Goal: Information Seeking & Learning: Learn about a topic

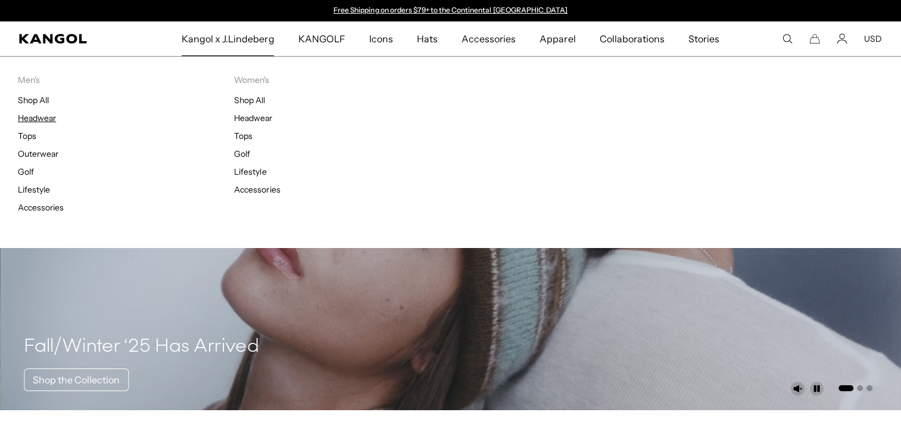
click at [29, 116] on link "Headwear" at bounding box center [37, 118] width 38 height 11
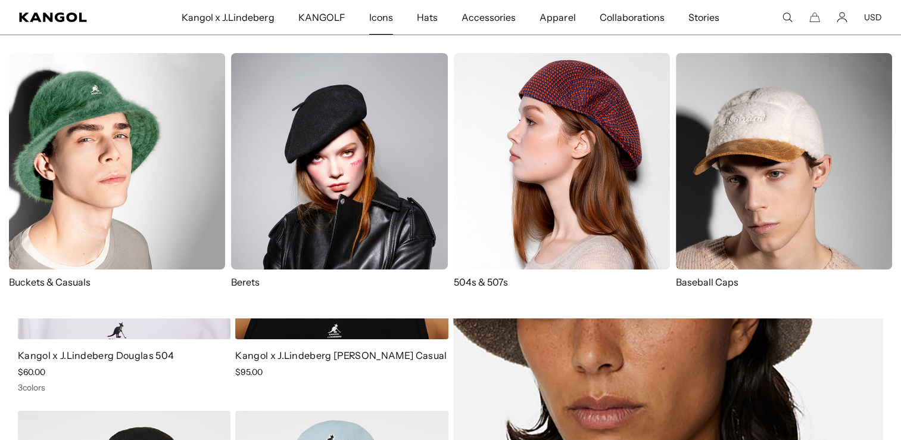
scroll to position [0, 245]
click at [736, 123] on img at bounding box center [784, 161] width 216 height 216
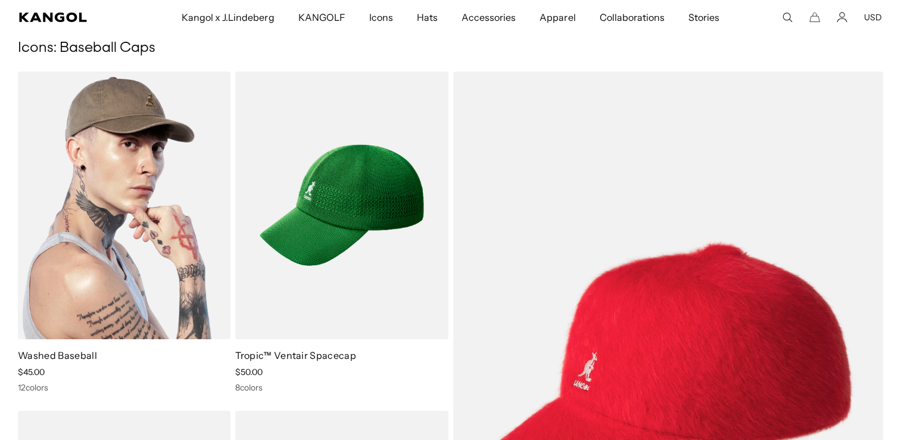
scroll to position [0, 245]
click at [172, 134] on img at bounding box center [124, 204] width 213 height 267
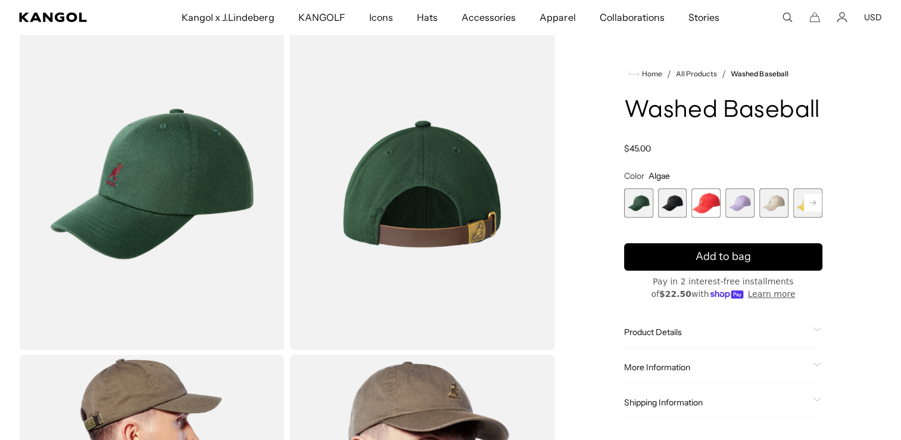
scroll to position [0, 245]
click at [702, 195] on span "3 of 14" at bounding box center [706, 202] width 29 height 29
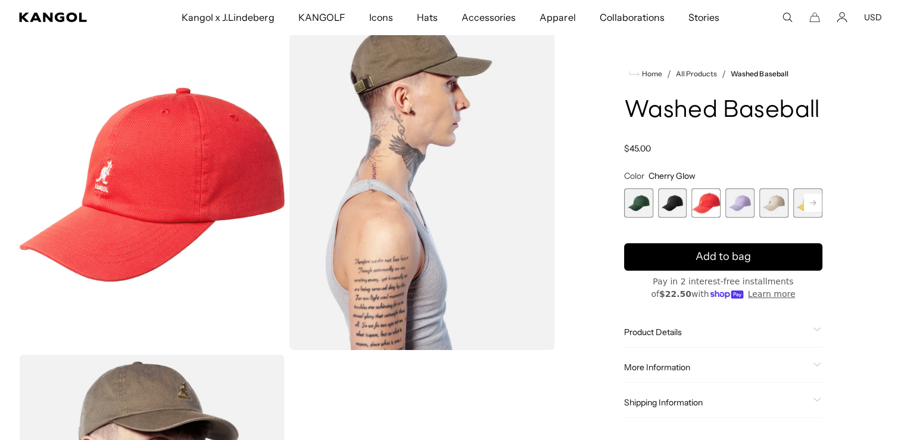
click at [681, 198] on span "2 of 14" at bounding box center [672, 202] width 29 height 29
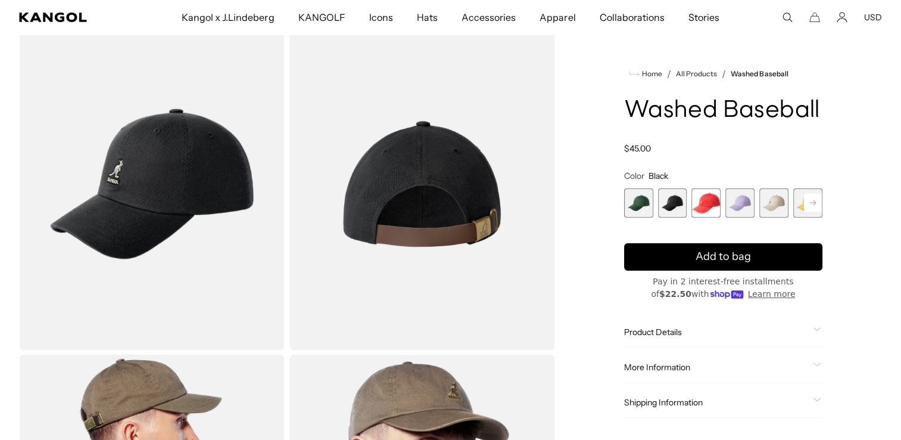
click at [646, 201] on span "1 of 14" at bounding box center [638, 202] width 29 height 29
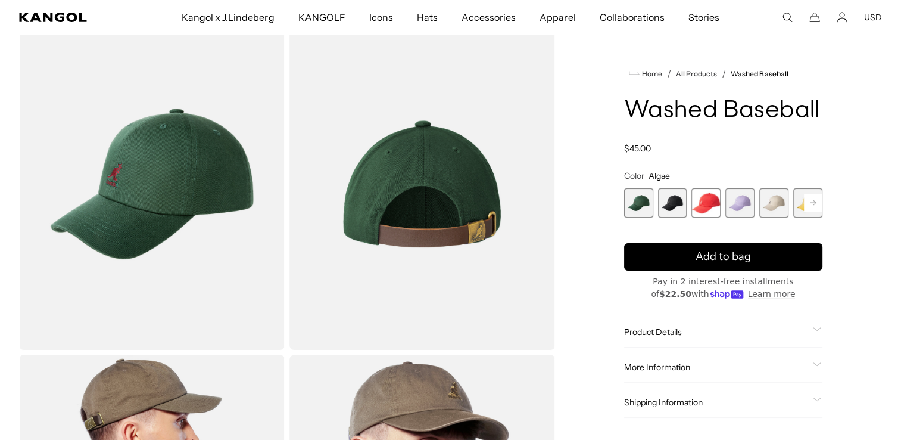
scroll to position [0, 245]
click at [781, 201] on span "5 of 14" at bounding box center [774, 202] width 29 height 29
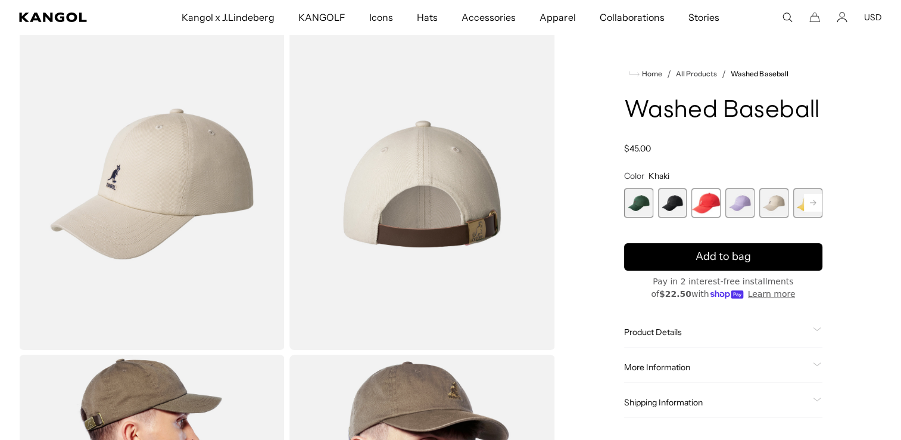
click at [814, 197] on rect at bounding box center [813, 203] width 18 height 18
click at [815, 197] on rect at bounding box center [813, 203] width 18 height 18
click at [776, 196] on span "7 of 14" at bounding box center [774, 202] width 29 height 29
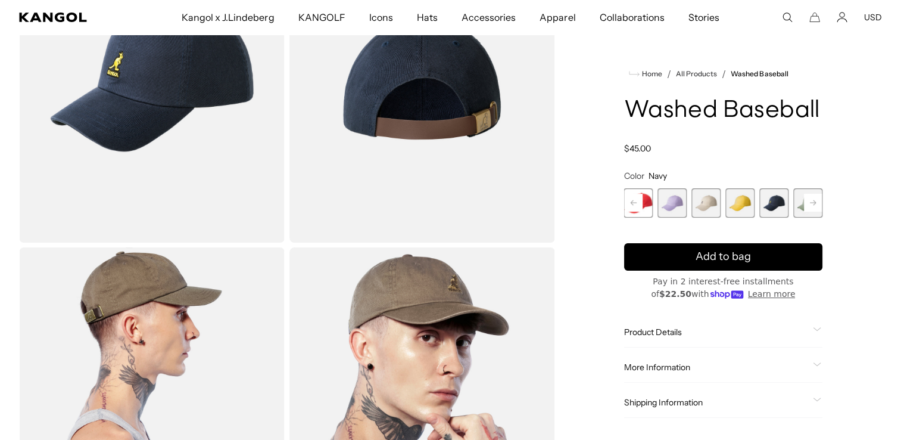
scroll to position [238, 0]
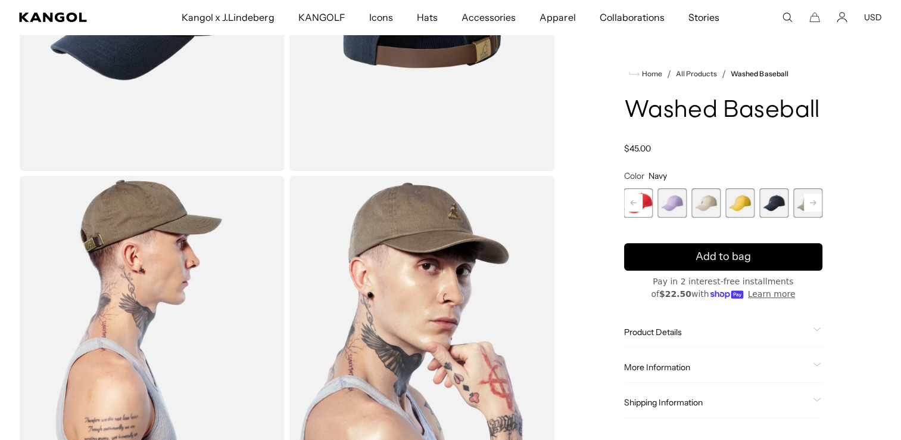
click at [661, 330] on span "Product Details" at bounding box center [716, 331] width 184 height 11
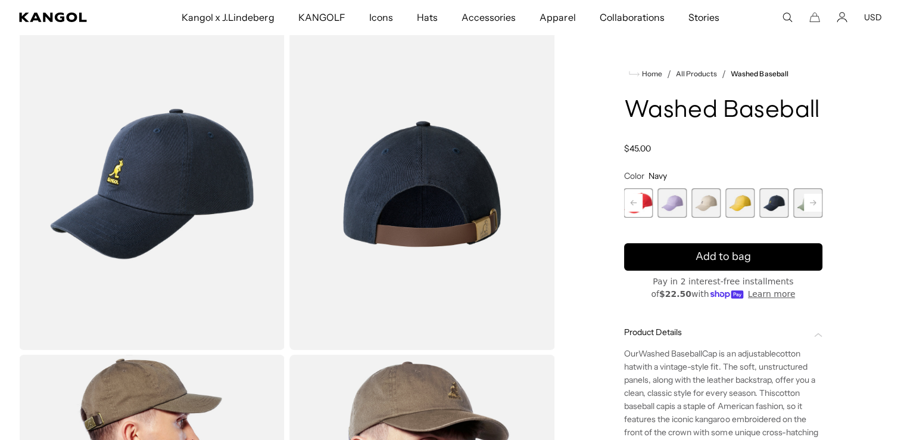
scroll to position [0, 245]
click at [813, 200] on rect at bounding box center [813, 203] width 18 height 18
click at [777, 200] on span "8 of 14" at bounding box center [775, 202] width 29 height 29
click at [774, 203] on span "8 of 14" at bounding box center [774, 202] width 29 height 29
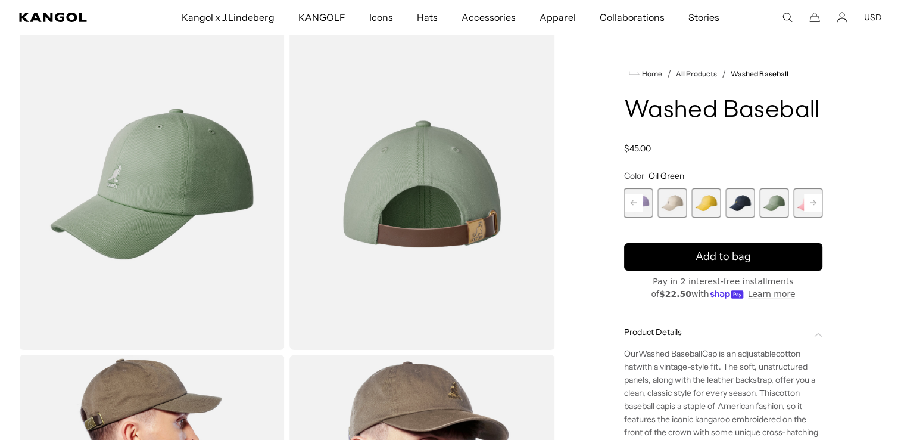
click at [816, 201] on rect at bounding box center [813, 203] width 18 height 18
click at [816, 203] on icon at bounding box center [813, 202] width 6 height 5
click at [777, 200] on span "10 of 14" at bounding box center [774, 202] width 29 height 29
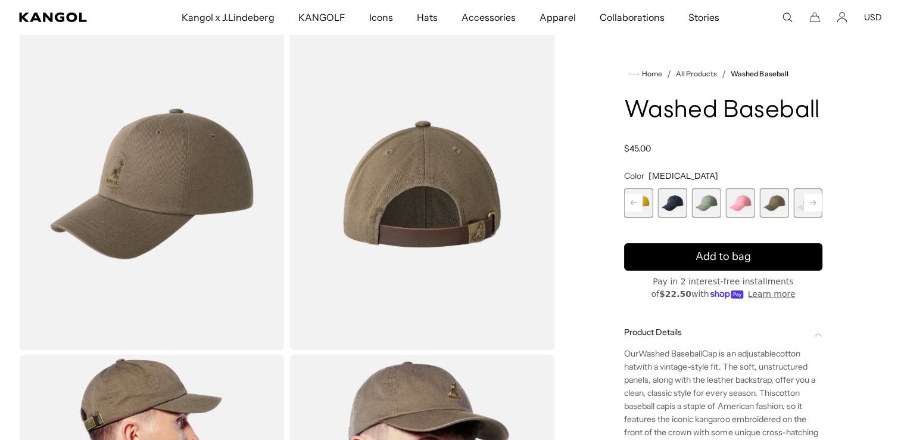
click at [814, 204] on rect at bounding box center [813, 203] width 18 height 18
click at [748, 204] on span "12 of 14" at bounding box center [740, 202] width 29 height 29
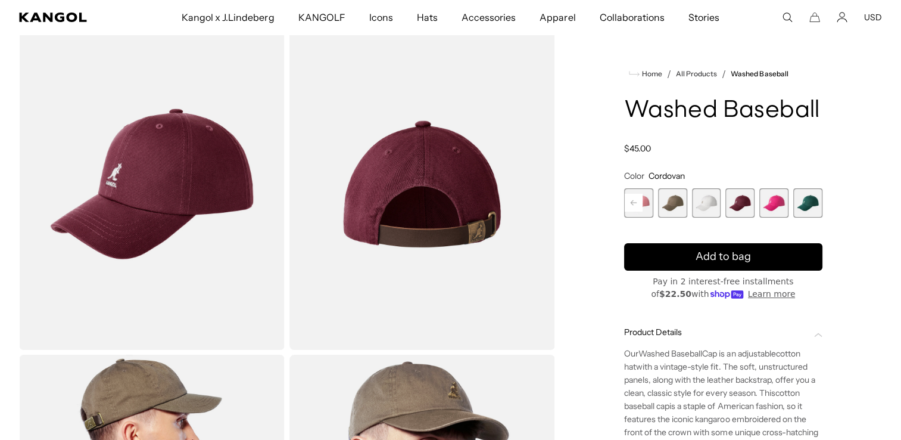
click at [814, 203] on span "14 of 14" at bounding box center [807, 202] width 29 height 29
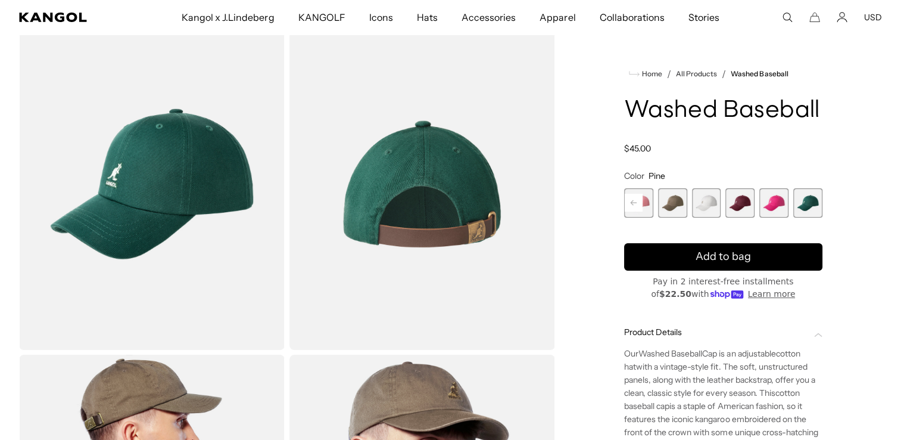
click at [634, 206] on rect at bounding box center [634, 203] width 18 height 18
click at [634, 202] on rect at bounding box center [634, 203] width 18 height 18
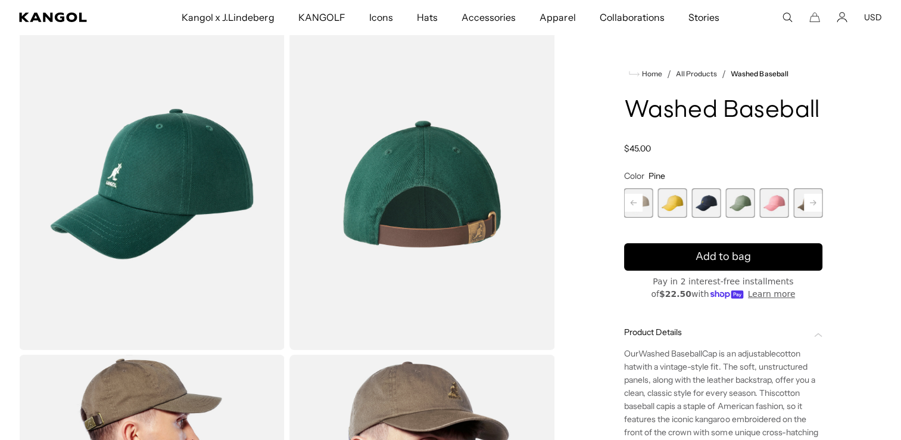
click at [634, 202] on rect at bounding box center [634, 203] width 18 height 18
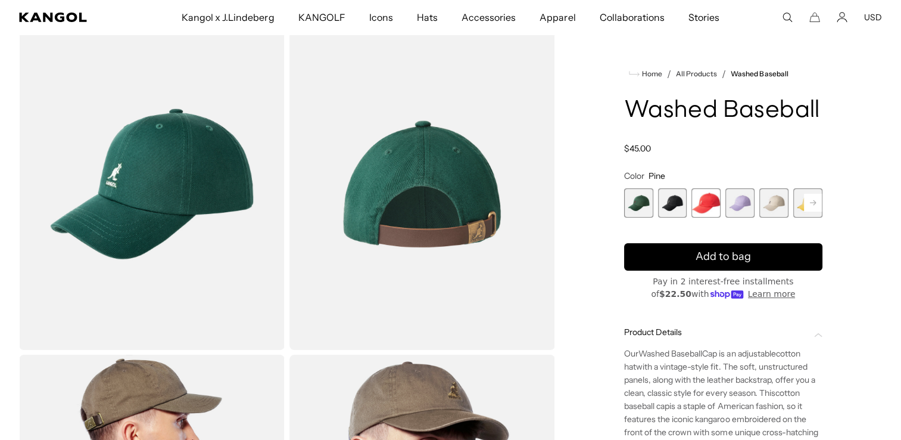
click at [674, 200] on span "2 of 14" at bounding box center [672, 202] width 29 height 29
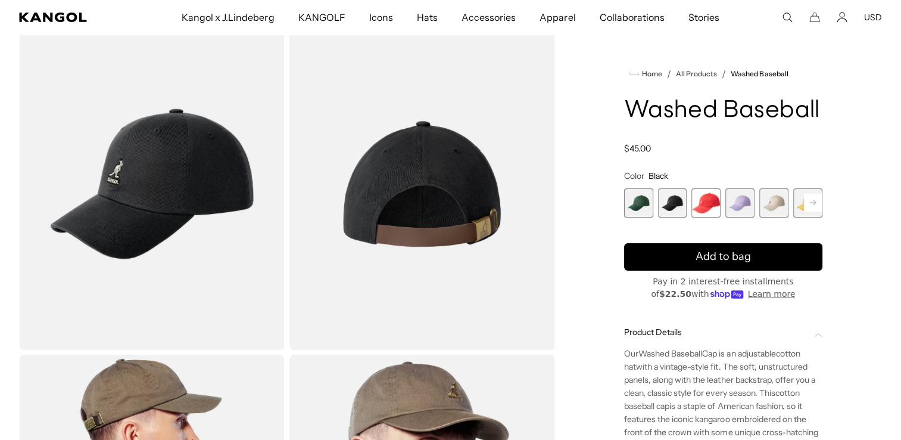
click at [639, 200] on span "1 of 14" at bounding box center [638, 202] width 29 height 29
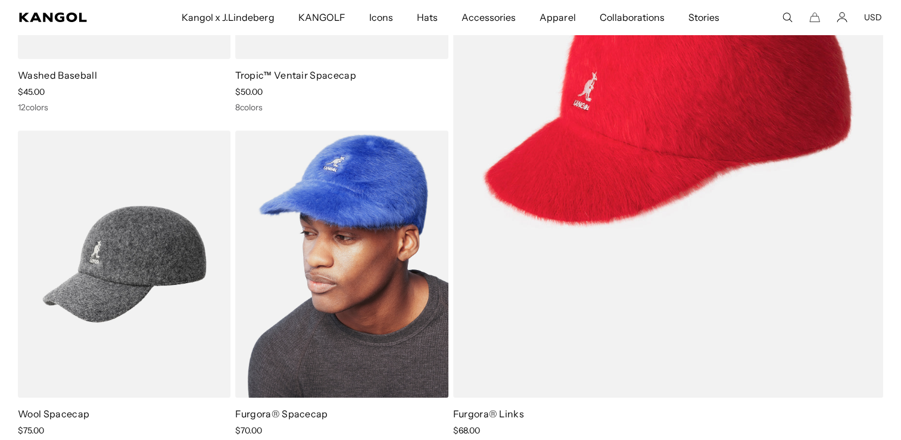
scroll to position [417, 0]
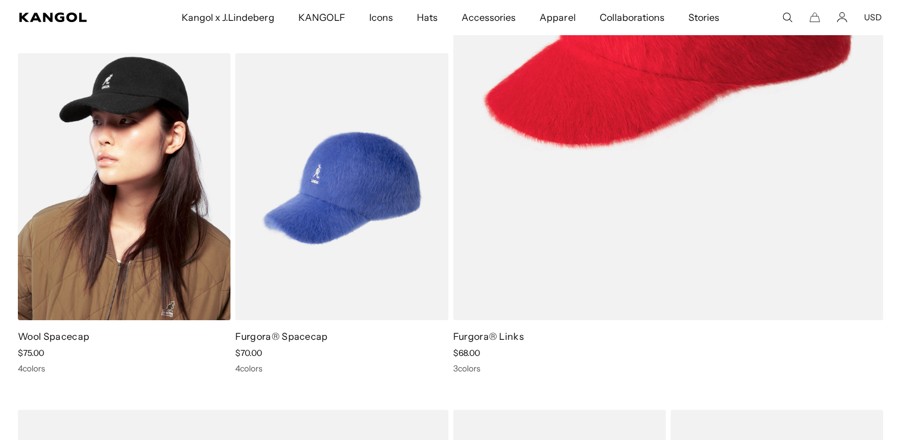
click at [126, 163] on img at bounding box center [124, 186] width 213 height 267
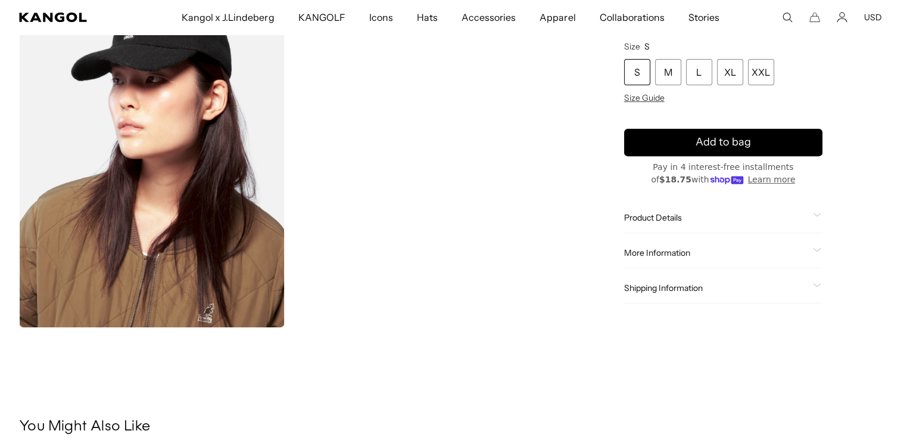
scroll to position [417, 0]
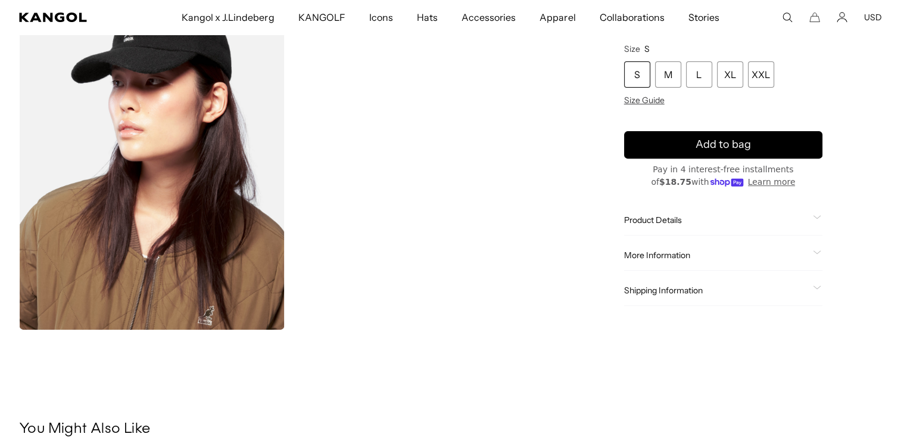
click at [655, 218] on span "Product Details" at bounding box center [716, 219] width 184 height 11
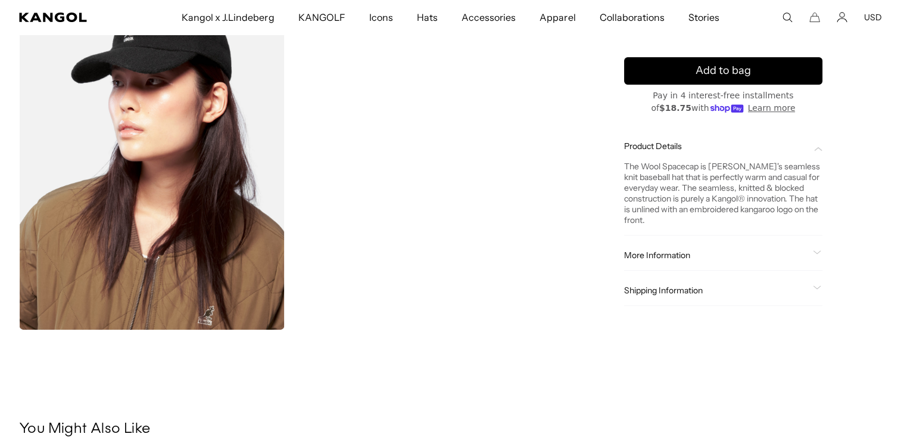
scroll to position [0, 0]
click at [705, 252] on span "More Information" at bounding box center [716, 255] width 184 height 11
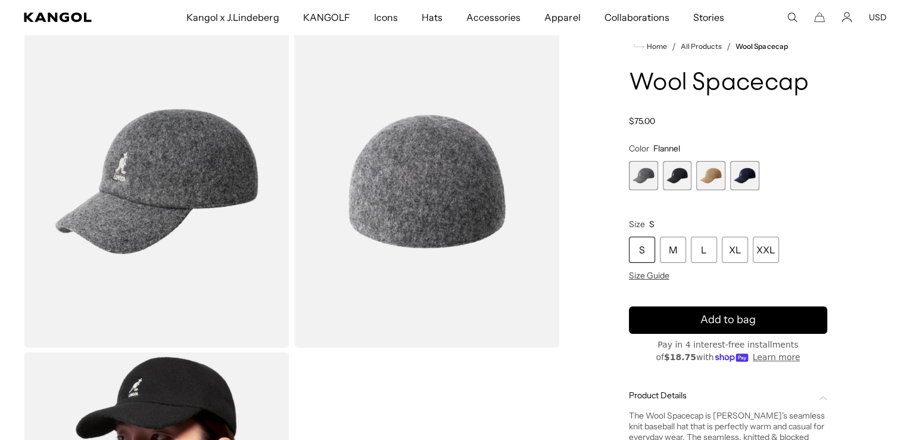
scroll to position [60, 0]
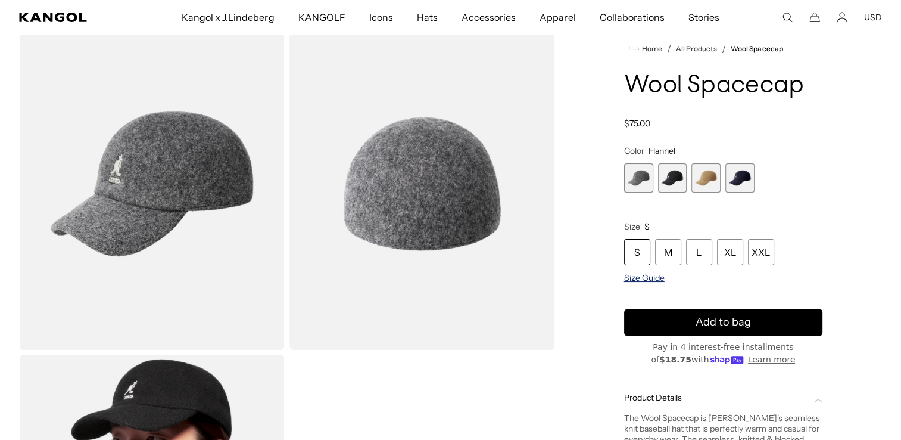
click at [650, 273] on span "Size Guide" at bounding box center [644, 277] width 41 height 11
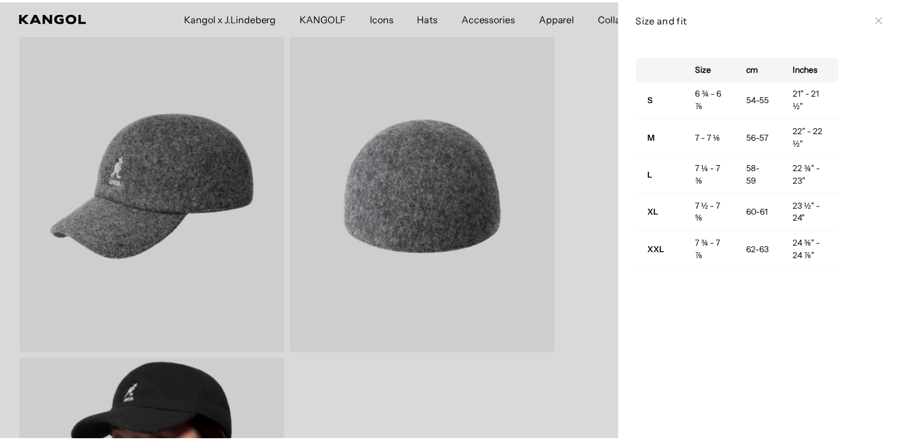
scroll to position [0, 245]
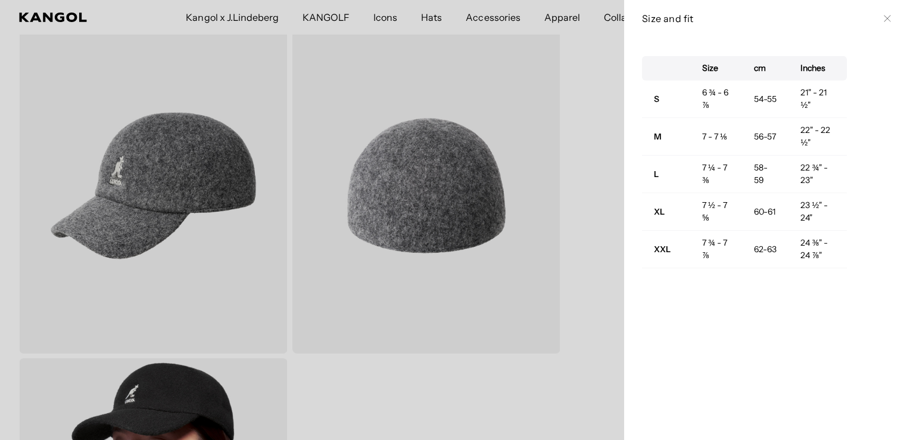
click at [884, 15] on icon at bounding box center [887, 18] width 7 height 7
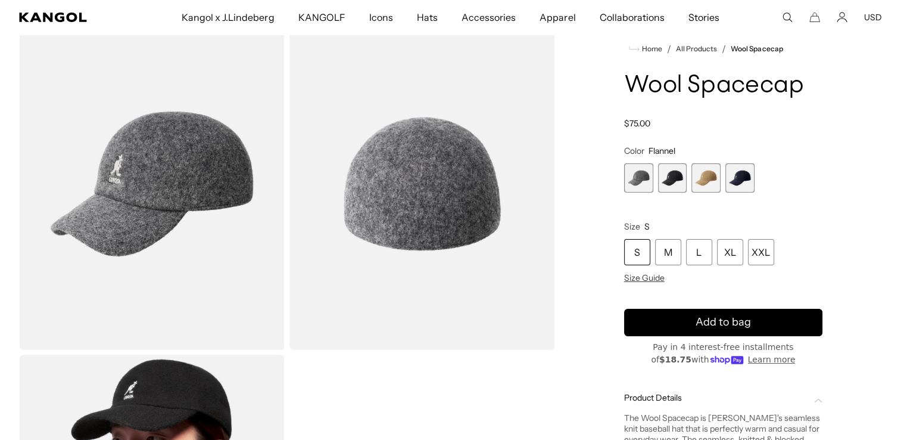
click at [744, 178] on span "4 of 4" at bounding box center [740, 177] width 29 height 29
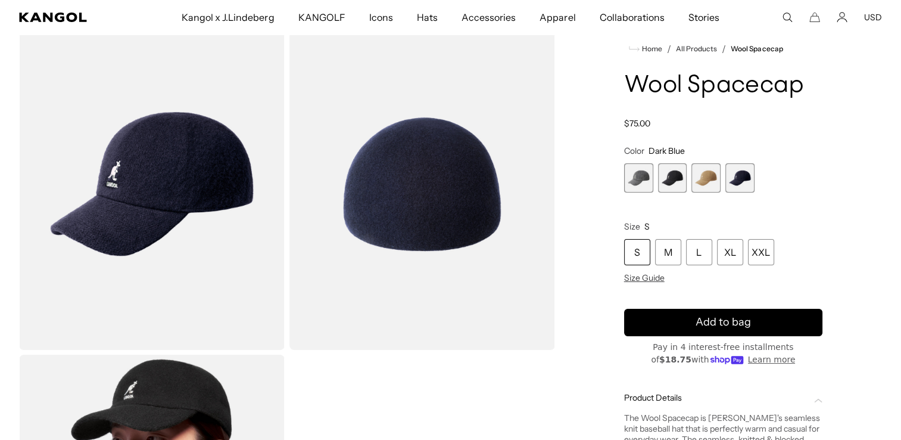
click at [710, 176] on span "3 of 4" at bounding box center [706, 177] width 29 height 29
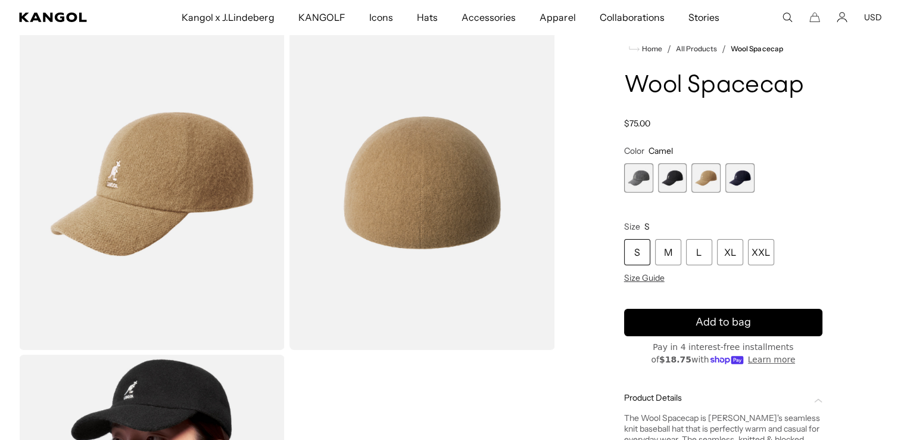
scroll to position [0, 245]
click at [668, 173] on span "2 of 4" at bounding box center [672, 177] width 29 height 29
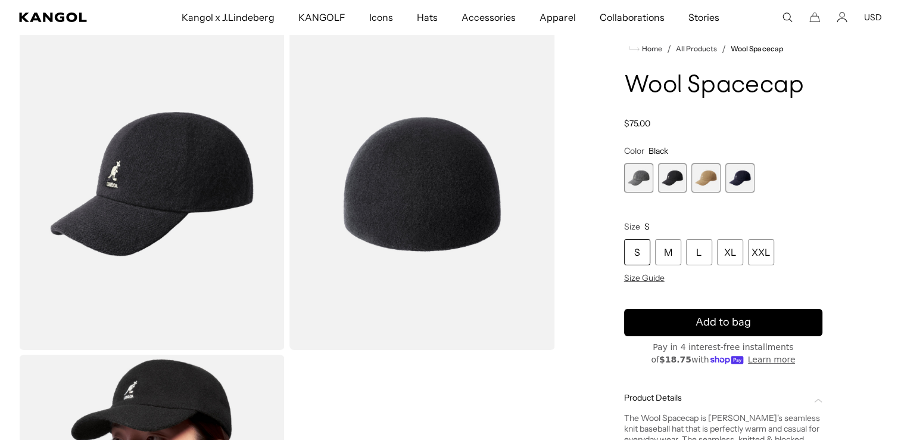
click at [647, 176] on span "1 of 4" at bounding box center [638, 177] width 29 height 29
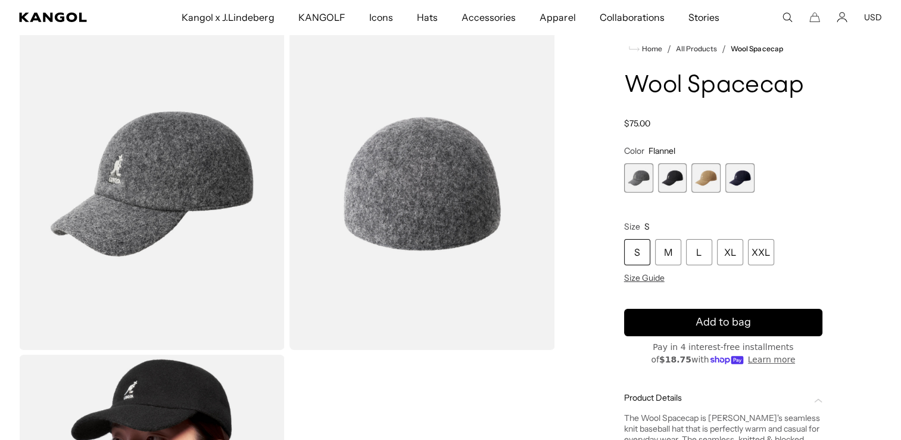
scroll to position [0, 245]
click at [746, 178] on span "4 of 4" at bounding box center [740, 177] width 29 height 29
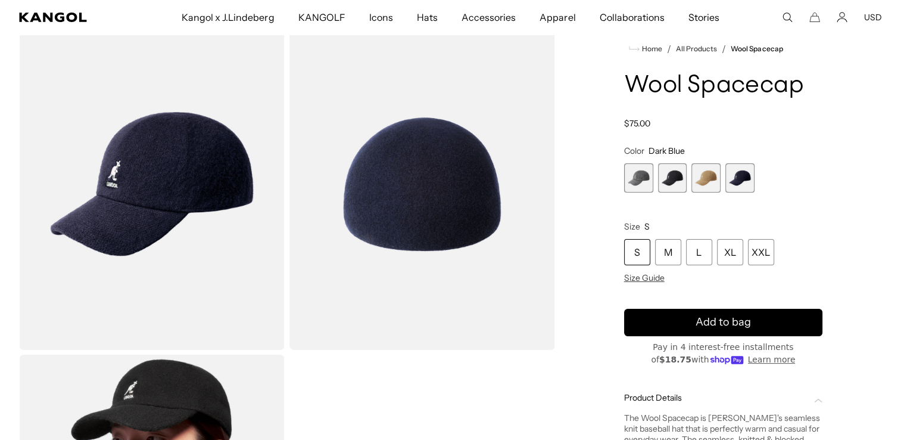
click at [709, 170] on span "3 of 4" at bounding box center [706, 177] width 29 height 29
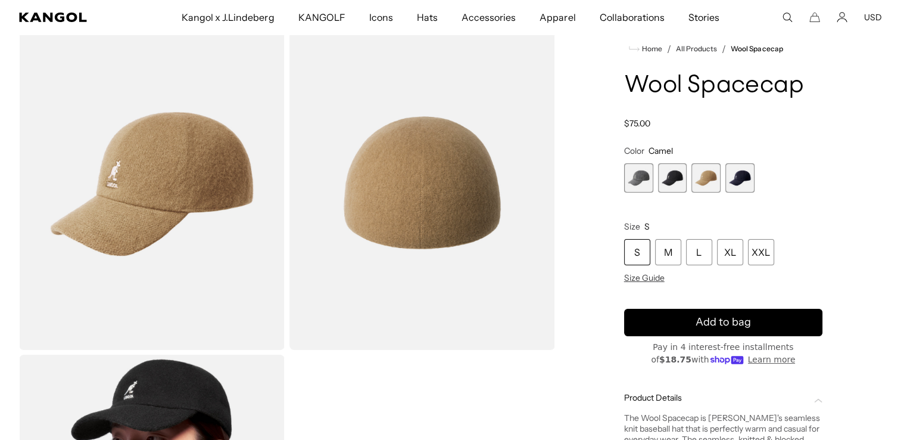
scroll to position [0, 245]
click at [679, 169] on span "2 of 4" at bounding box center [672, 177] width 29 height 29
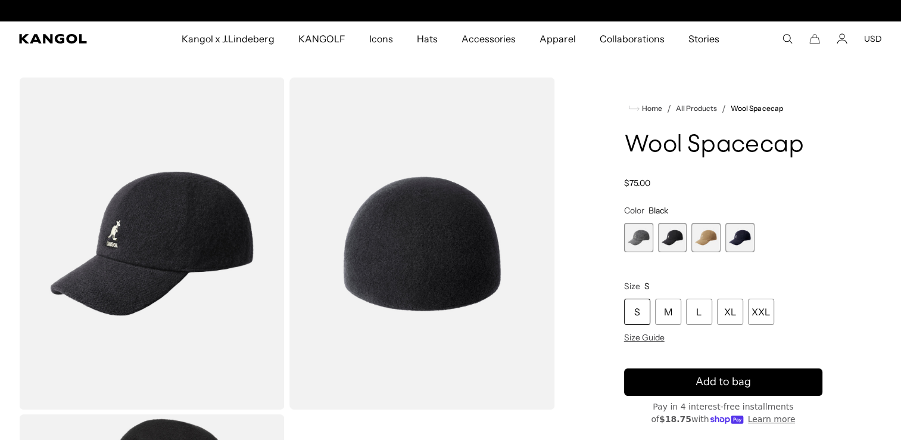
scroll to position [0, 245]
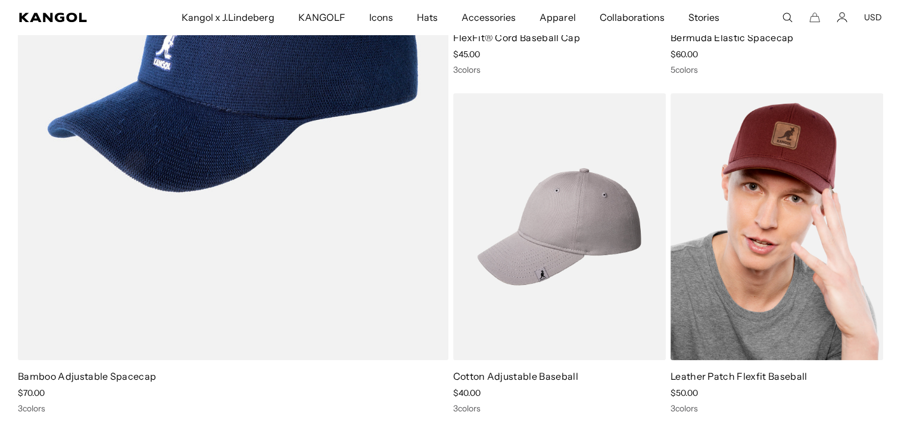
click at [780, 185] on img at bounding box center [777, 226] width 213 height 267
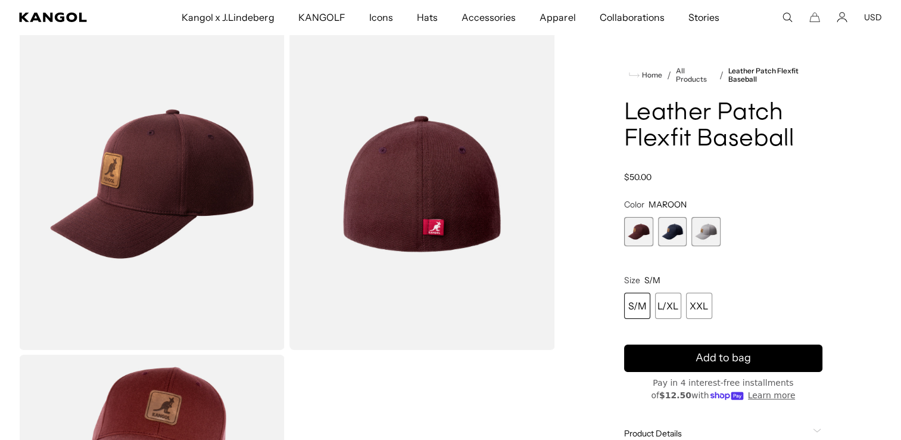
scroll to position [0, 245]
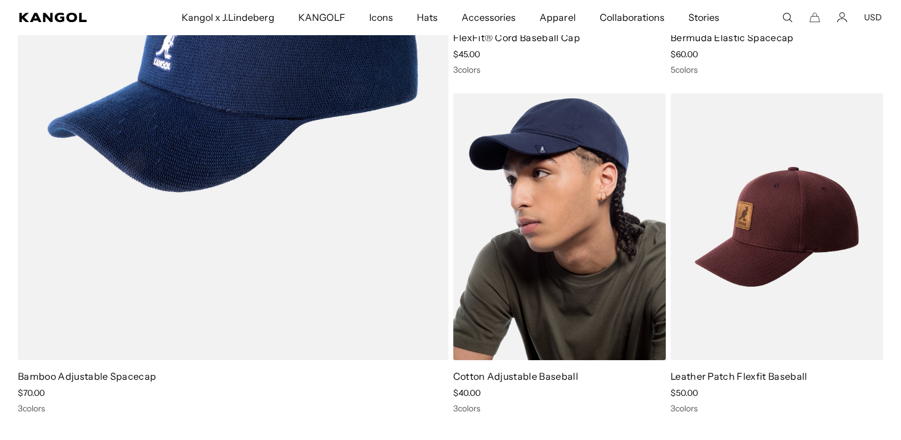
scroll to position [0, 245]
click at [545, 153] on img at bounding box center [559, 226] width 213 height 267
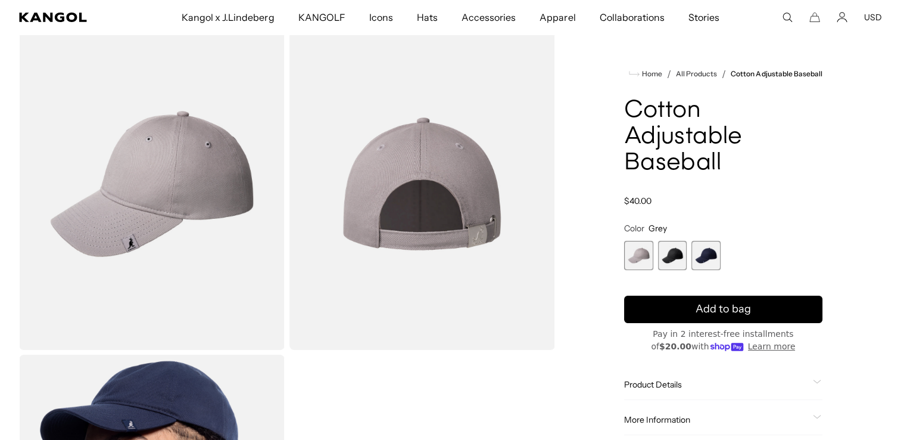
scroll to position [0, 245]
click at [680, 384] on span "Product Details" at bounding box center [716, 384] width 184 height 11
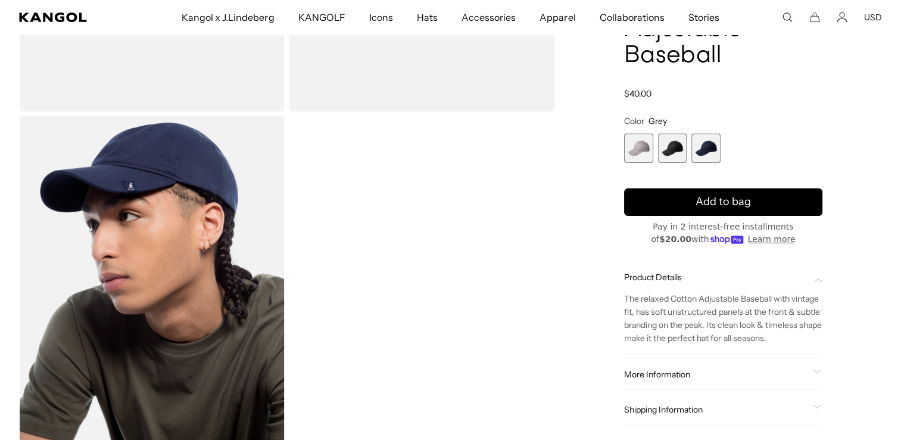
scroll to position [0, 0]
click at [651, 366] on div "More Information Style ID K2036CO Shape Baseball Cap Fabrication Cotton Brim 2 …" at bounding box center [723, 374] width 198 height 30
click at [646, 371] on span "More Information" at bounding box center [716, 374] width 184 height 11
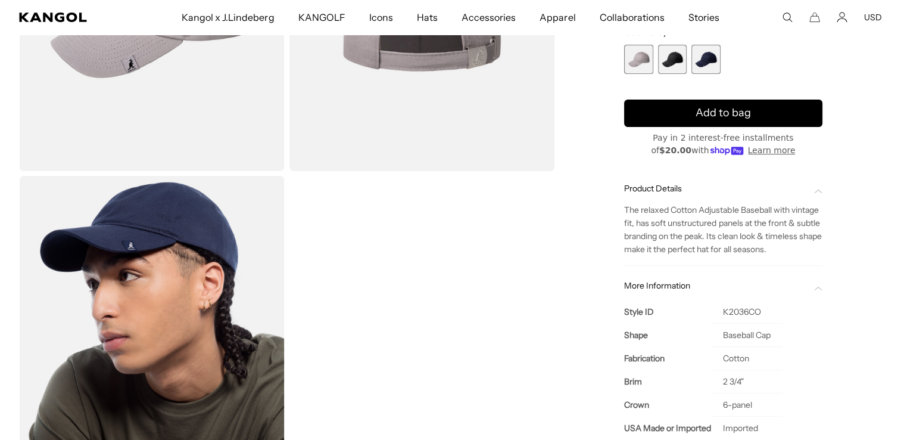
click at [671, 287] on span "More Information" at bounding box center [716, 285] width 184 height 11
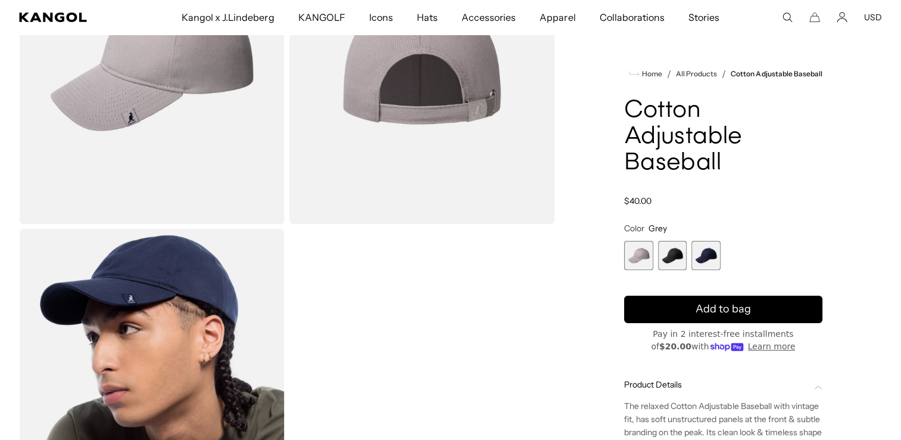
scroll to position [179, 0]
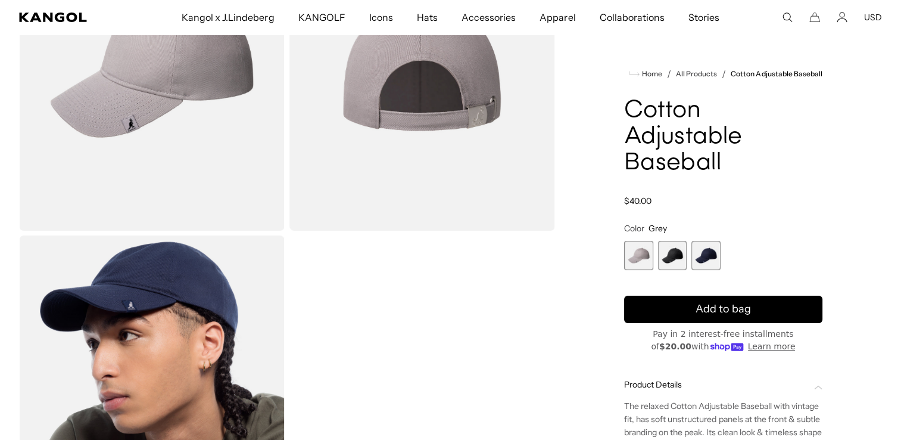
click at [671, 245] on span "2 of 3" at bounding box center [672, 255] width 29 height 29
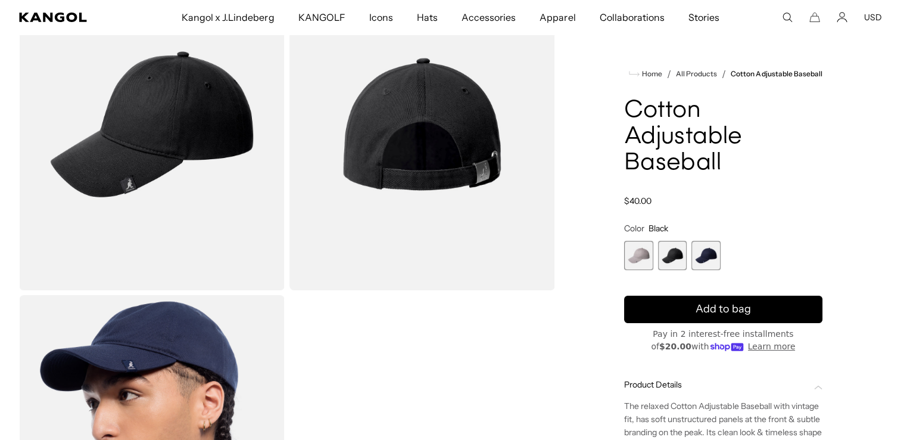
click at [702, 251] on span "3 of 3" at bounding box center [706, 255] width 29 height 29
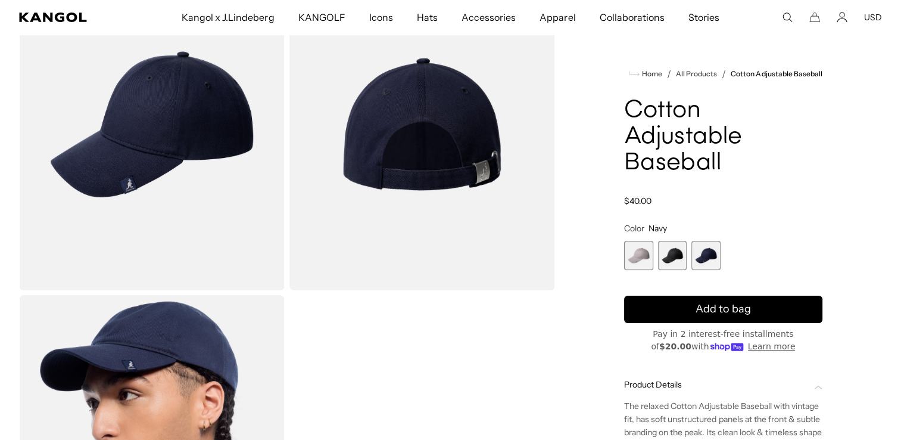
scroll to position [0, 245]
click at [630, 254] on span "1 of 3" at bounding box center [638, 255] width 29 height 29
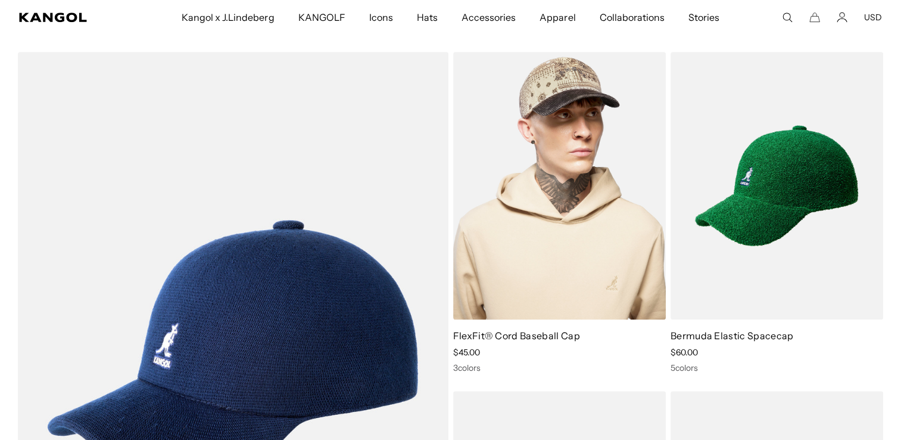
click at [585, 168] on img at bounding box center [559, 185] width 213 height 267
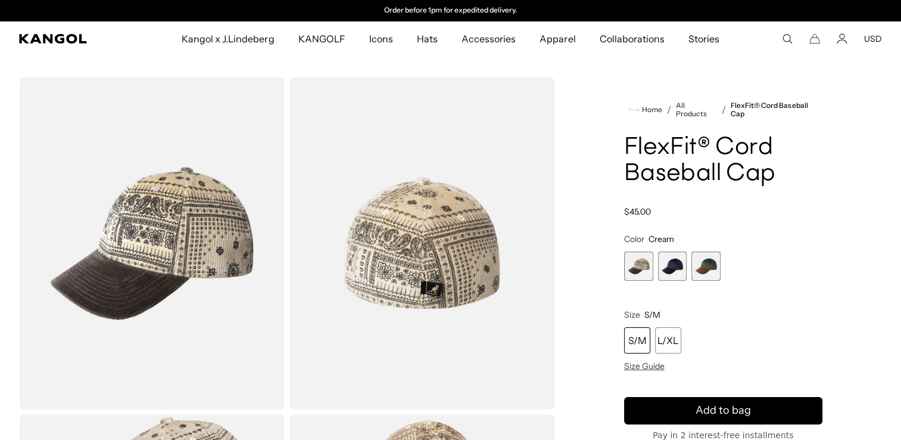
click at [713, 262] on span "3 of 3" at bounding box center [706, 265] width 29 height 29
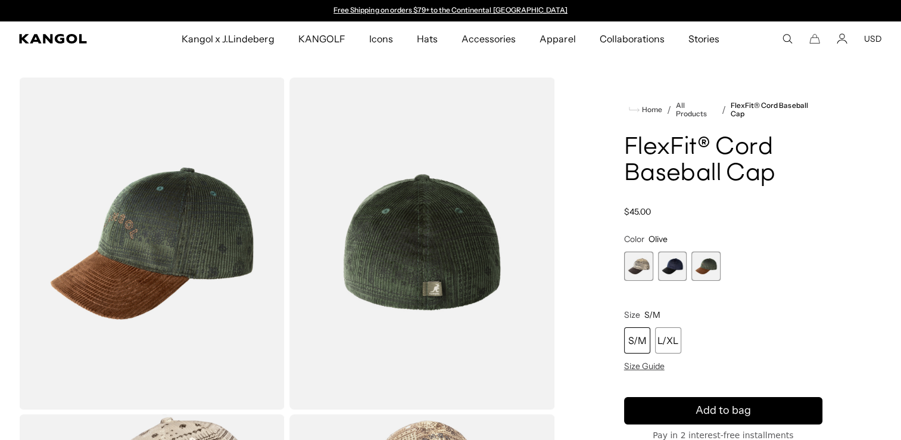
click at [640, 261] on span "1 of 3" at bounding box center [638, 265] width 29 height 29
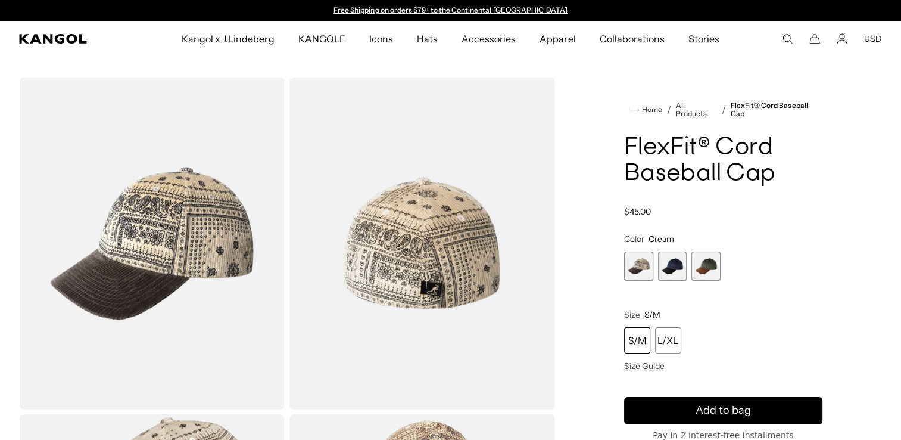
click at [677, 260] on span "2 of 3" at bounding box center [672, 265] width 29 height 29
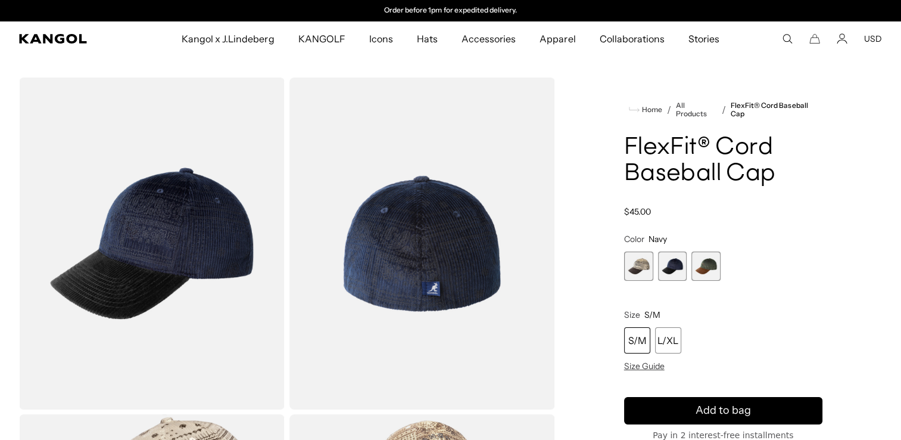
click at [204, 241] on img "Gallery Viewer" at bounding box center [152, 243] width 266 height 332
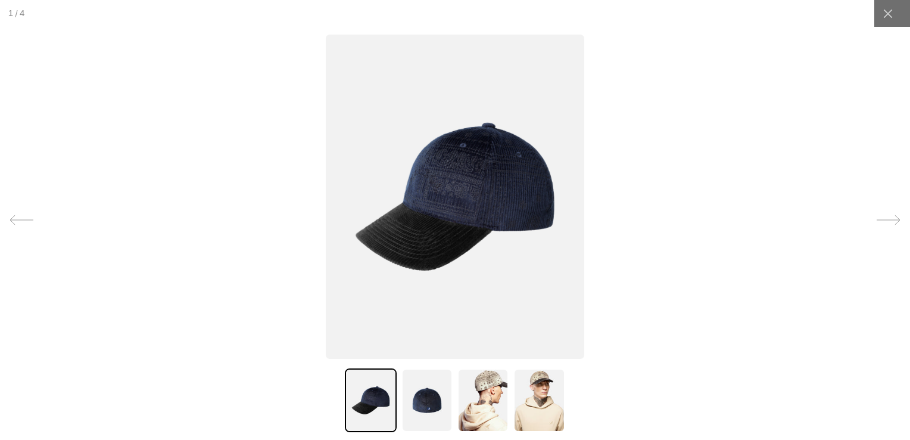
click at [452, 213] on img at bounding box center [455, 197] width 259 height 324
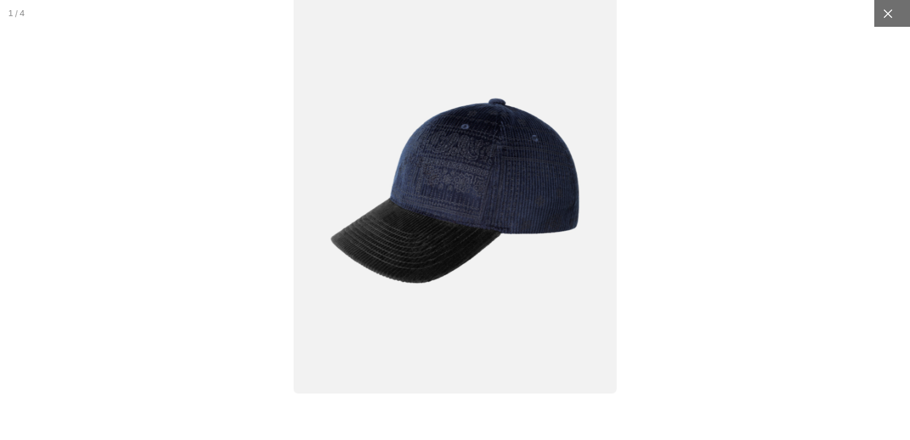
click at [883, 8] on icon at bounding box center [888, 14] width 12 height 12
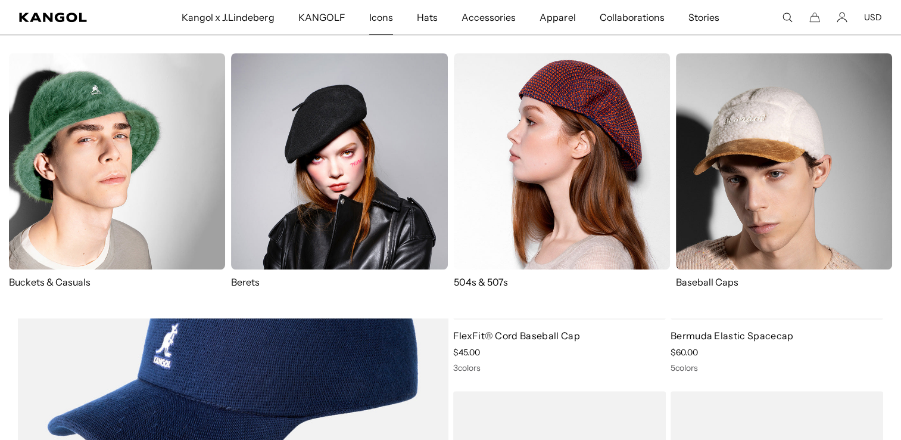
scroll to position [0, 245]
click at [382, 111] on img at bounding box center [339, 161] width 216 height 216
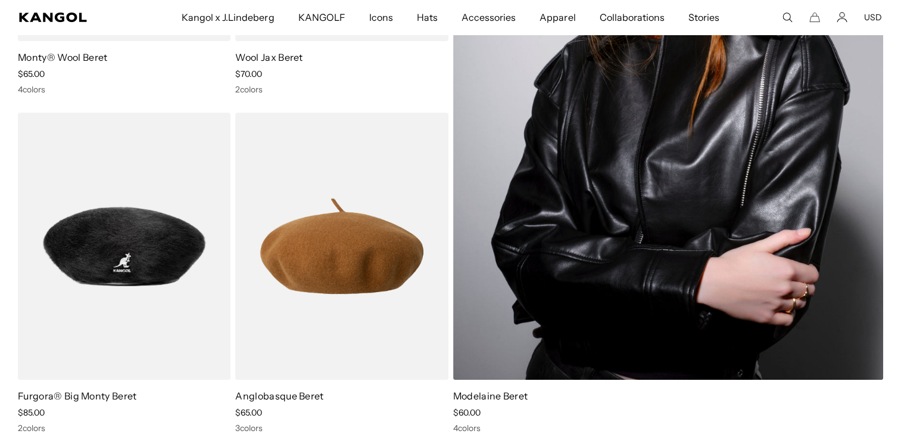
scroll to position [0, 245]
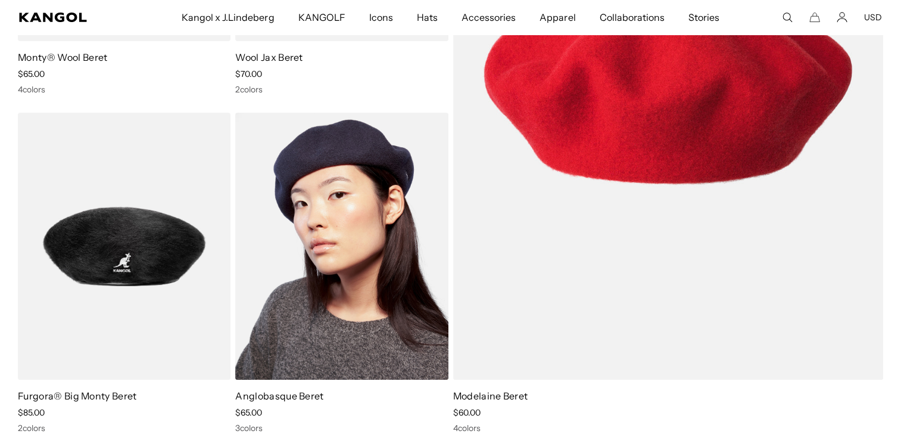
click at [361, 242] on img at bounding box center [341, 246] width 213 height 267
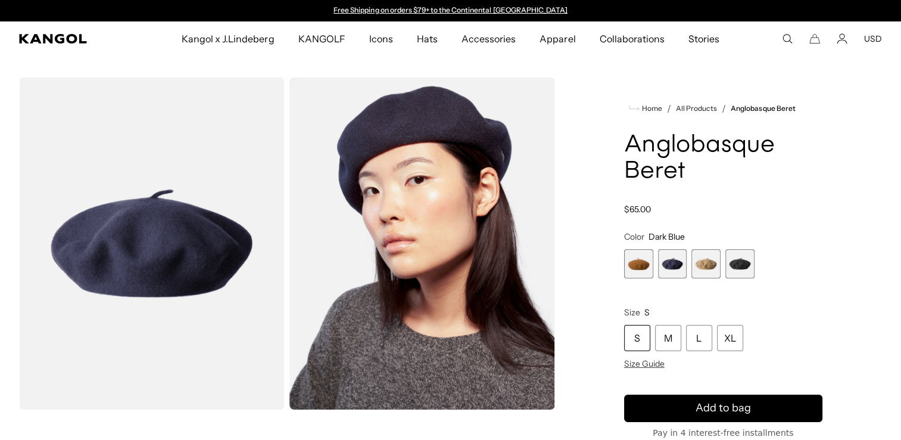
click at [711, 263] on span "3 of 4" at bounding box center [706, 263] width 29 height 29
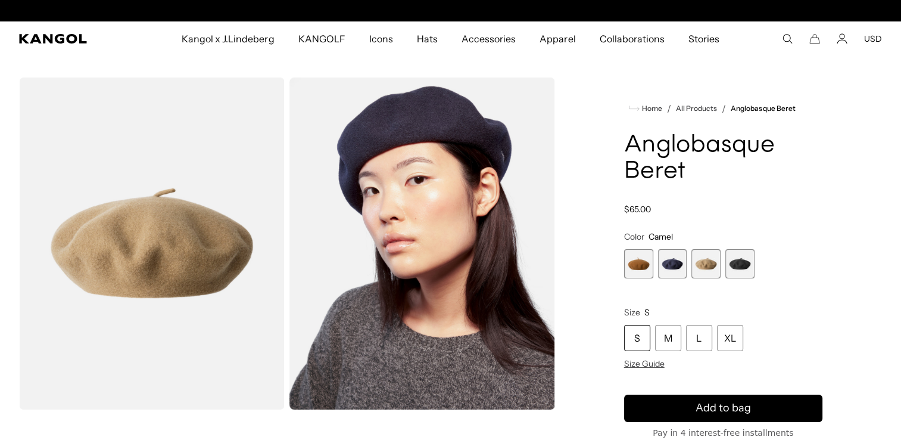
scroll to position [0, 245]
click at [748, 259] on span "4 of 4" at bounding box center [740, 263] width 29 height 29
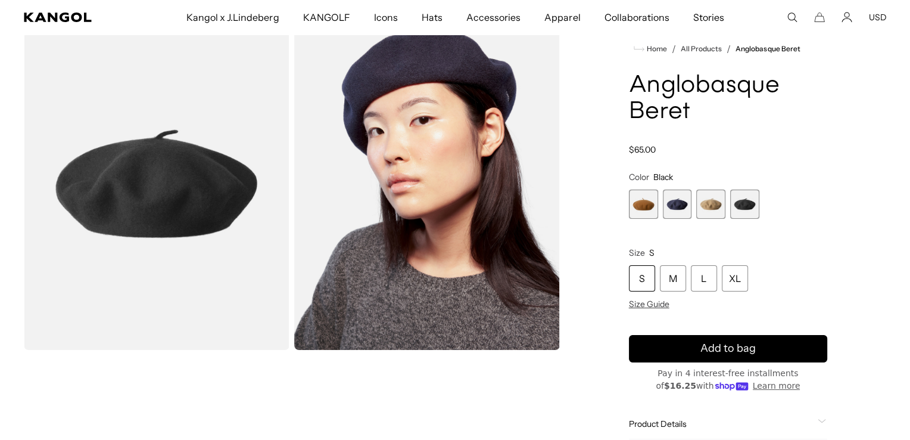
scroll to position [0, 245]
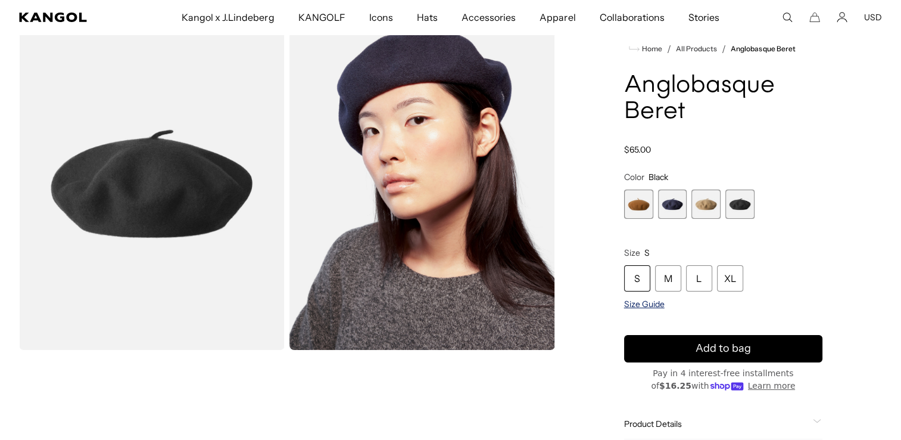
click at [648, 299] on span "Size Guide" at bounding box center [644, 303] width 41 height 11
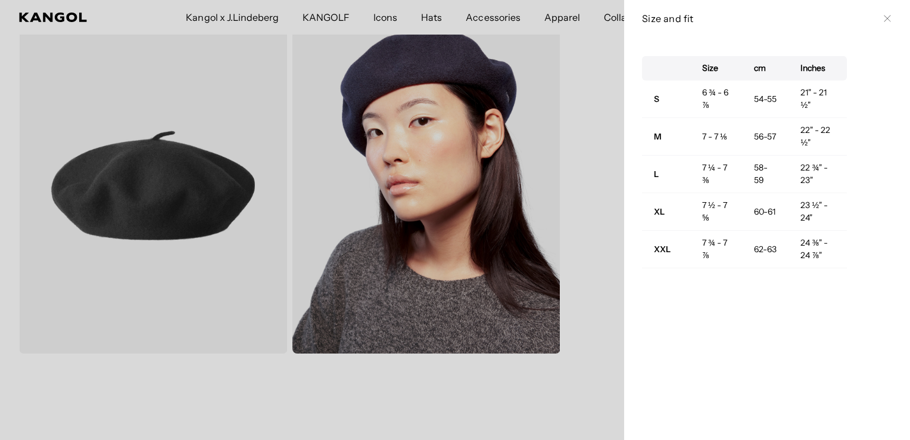
click at [884, 15] on icon at bounding box center [887, 18] width 7 height 7
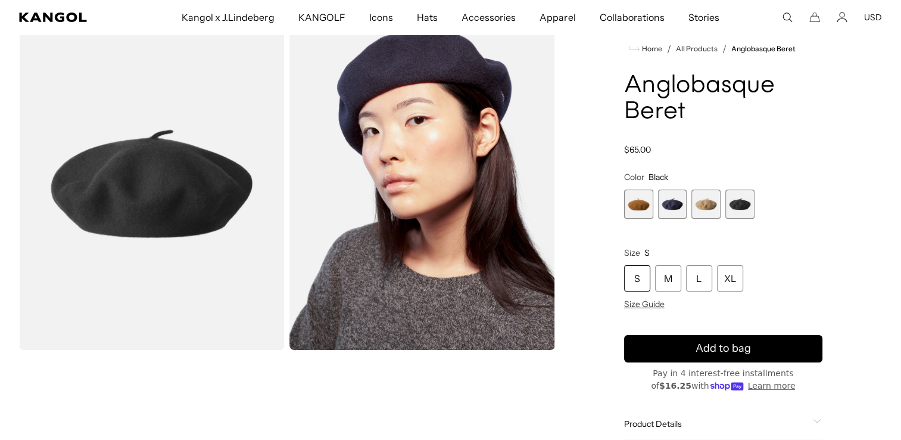
scroll to position [0, 0]
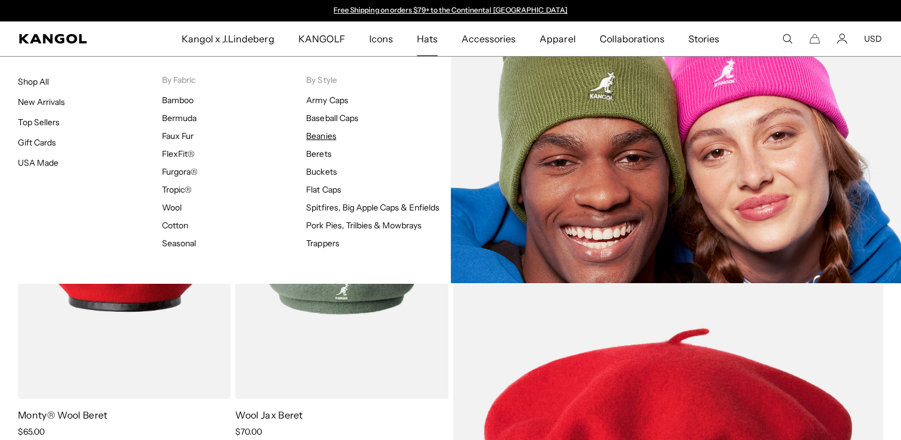
click at [320, 133] on link "Beanies" at bounding box center [321, 135] width 30 height 11
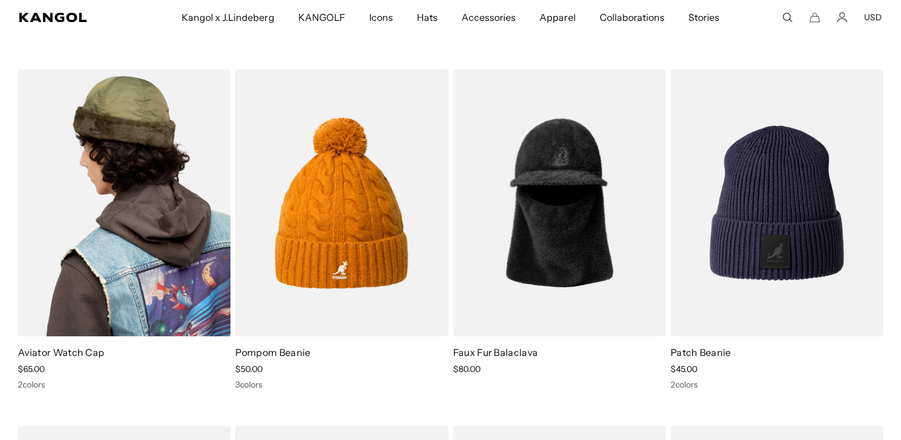
scroll to position [0, 245]
click at [147, 151] on img at bounding box center [124, 202] width 213 height 267
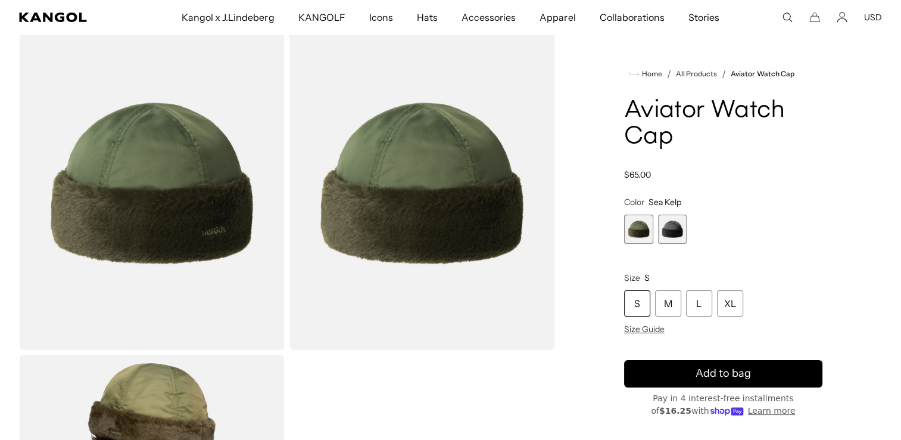
click at [674, 223] on span "2 of 2" at bounding box center [672, 228] width 29 height 29
click at [677, 226] on span "2 of 2" at bounding box center [672, 228] width 29 height 29
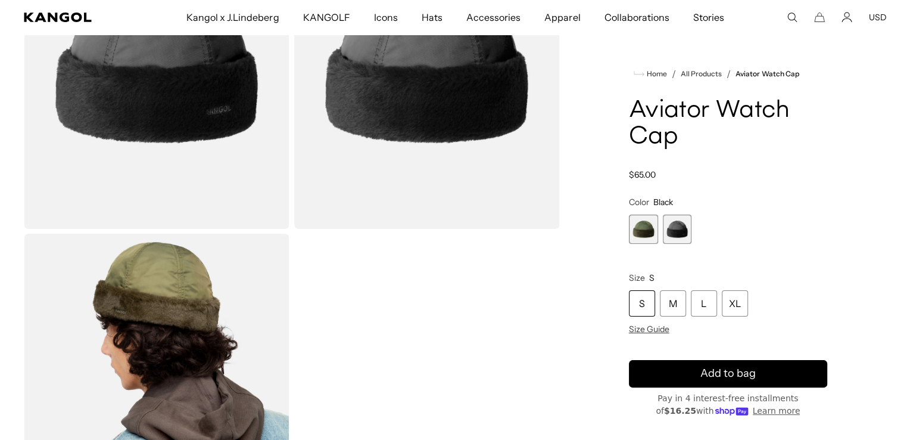
scroll to position [238, 0]
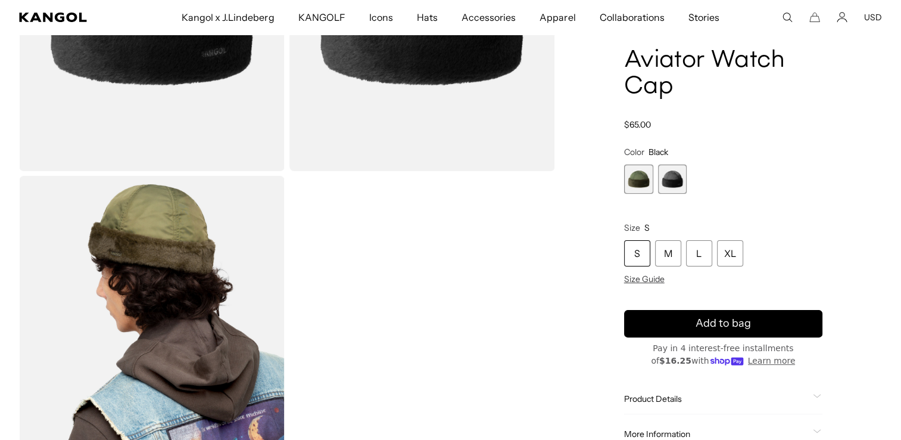
click at [217, 276] on img "Gallery Viewer" at bounding box center [152, 342] width 266 height 332
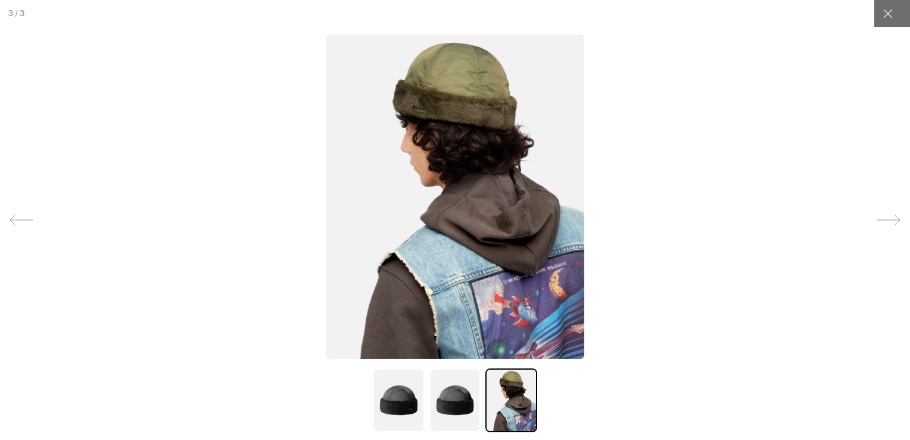
scroll to position [0, 0]
click at [462, 397] on img at bounding box center [455, 400] width 51 height 64
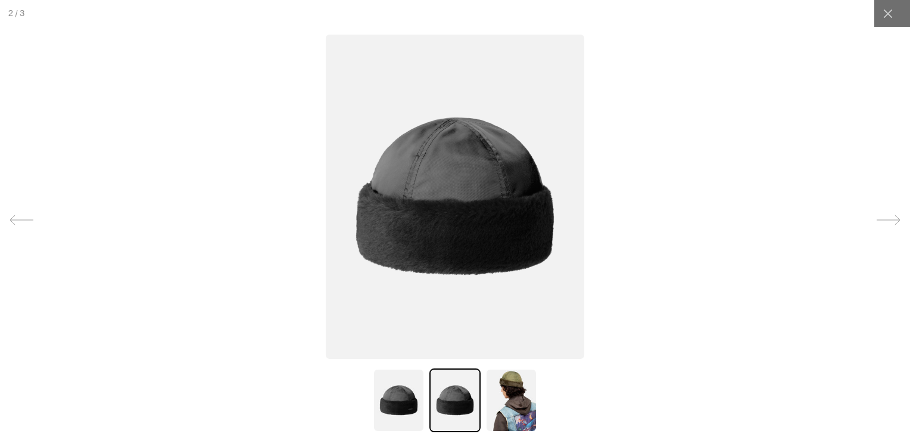
click at [386, 385] on img at bounding box center [398, 400] width 51 height 64
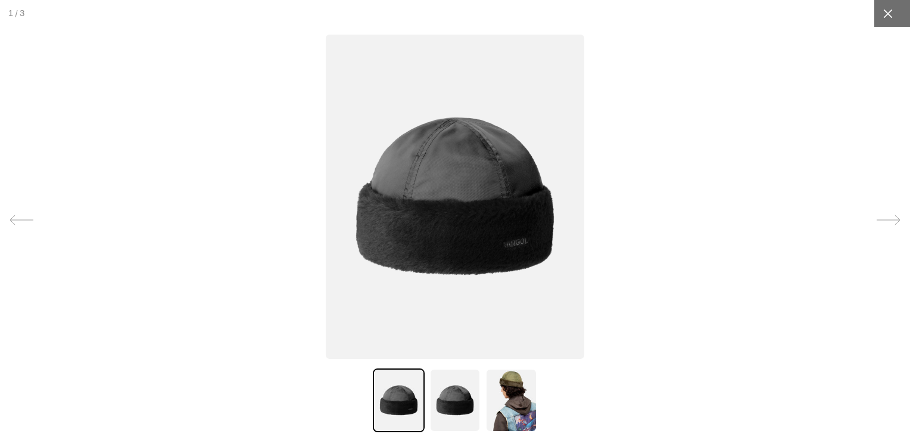
scroll to position [0, 245]
click at [888, 13] on div at bounding box center [887, 13] width 27 height 27
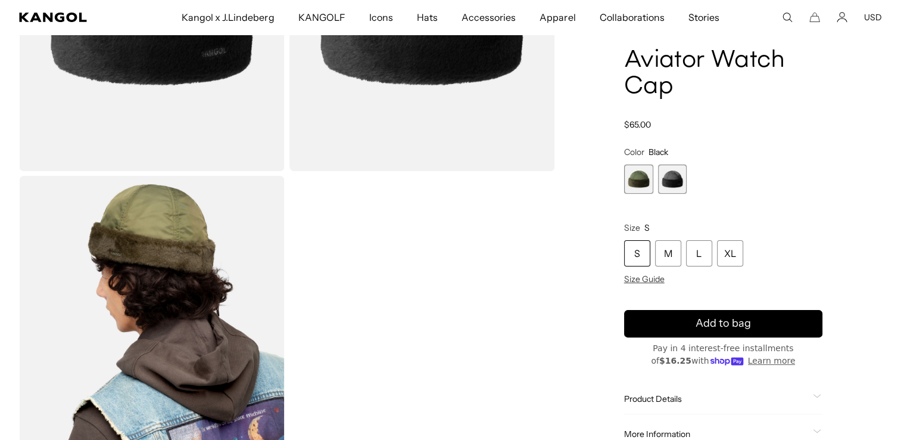
click at [646, 171] on span "1 of 2" at bounding box center [638, 178] width 29 height 29
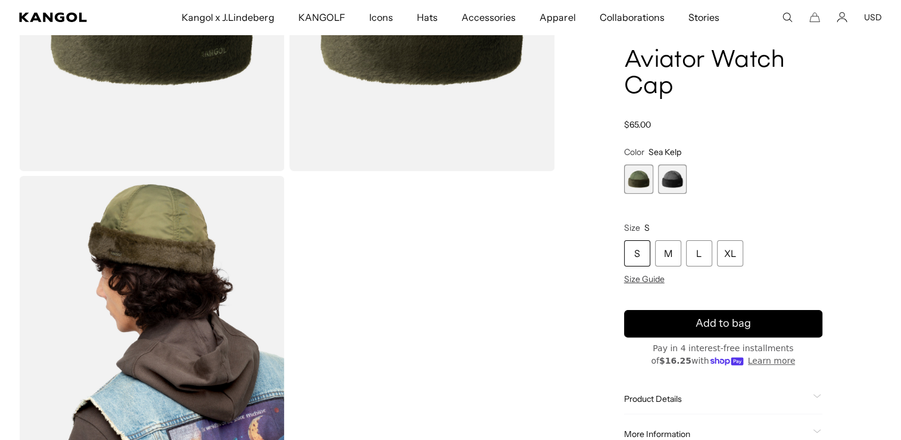
click at [188, 265] on img "Gallery Viewer" at bounding box center [152, 342] width 266 height 332
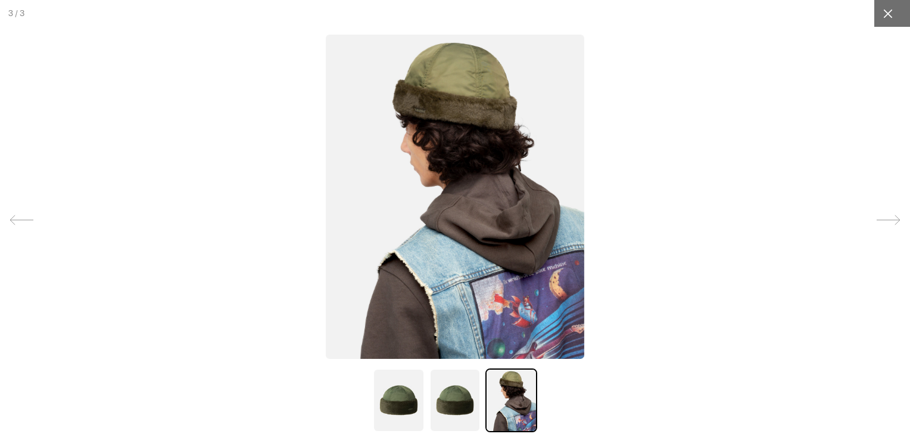
click at [882, 11] on icon at bounding box center [888, 14] width 12 height 12
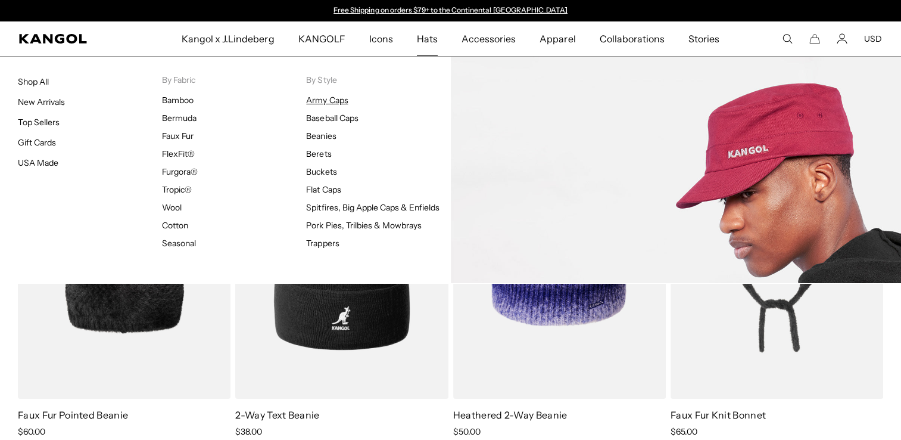
click at [328, 98] on link "Army Caps" at bounding box center [327, 100] width 42 height 11
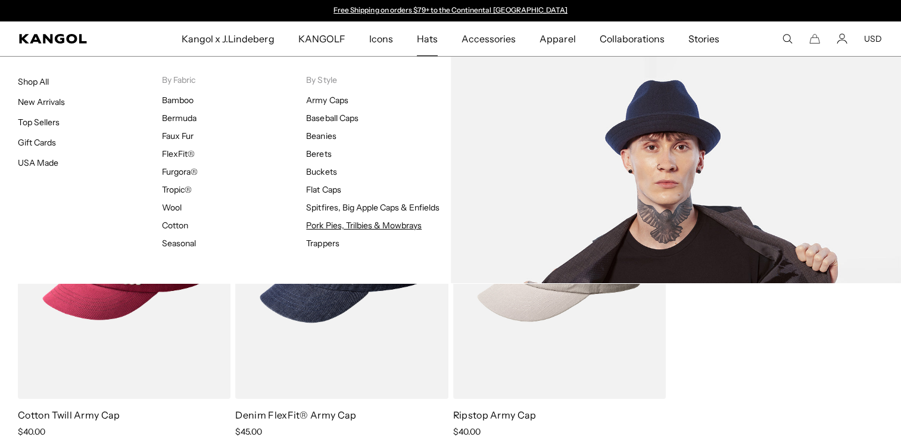
click at [363, 224] on link "Pork Pies, Trilbies & Mowbrays" at bounding box center [364, 225] width 116 height 11
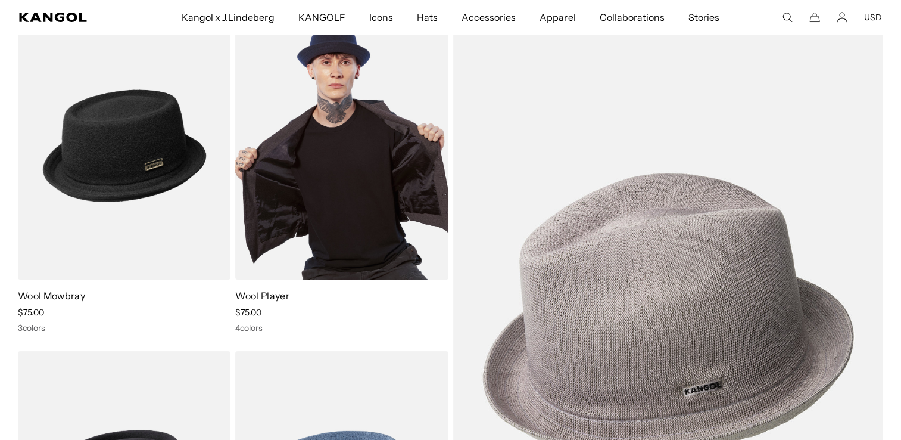
scroll to position [0, 245]
click at [368, 190] on img at bounding box center [341, 145] width 213 height 267
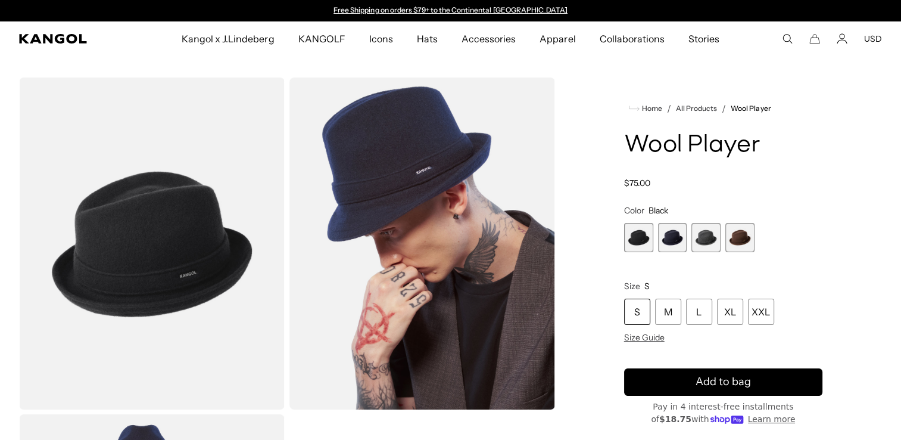
click at [736, 235] on span "4 of 4" at bounding box center [740, 237] width 29 height 29
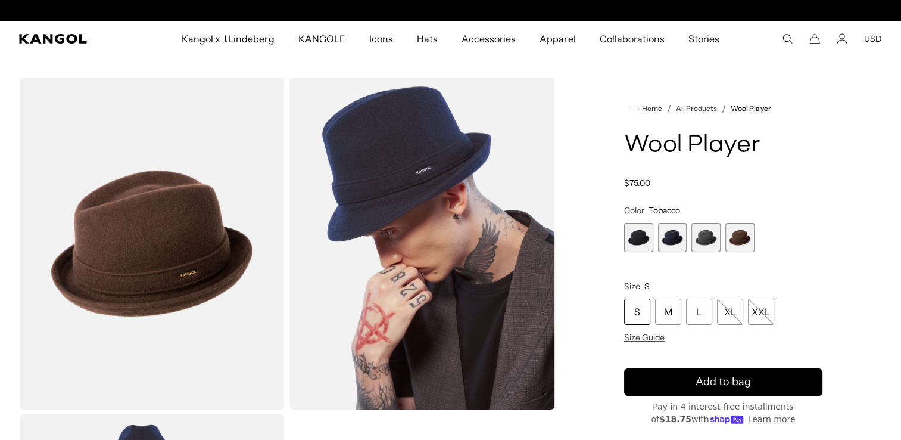
scroll to position [0, 245]
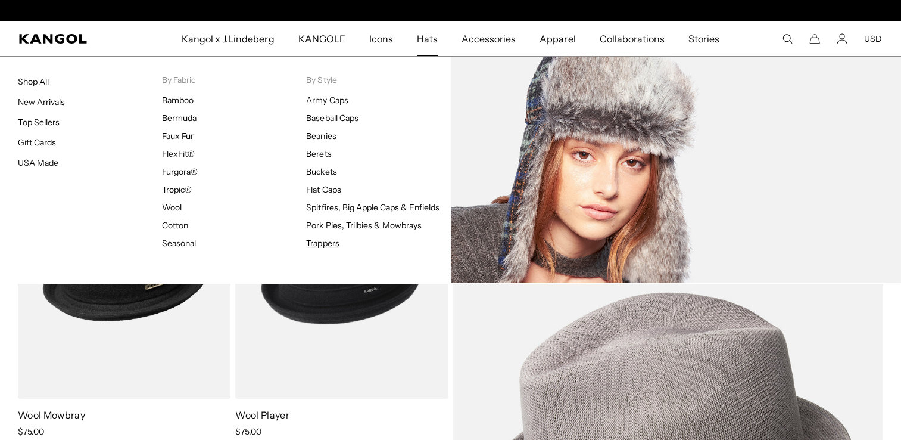
scroll to position [0, 245]
click at [324, 239] on link "Trappers" at bounding box center [322, 243] width 33 height 11
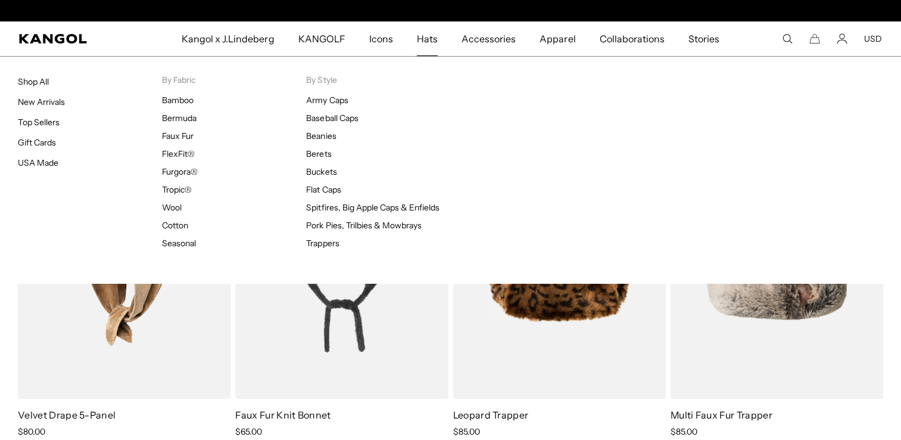
scroll to position [0, 245]
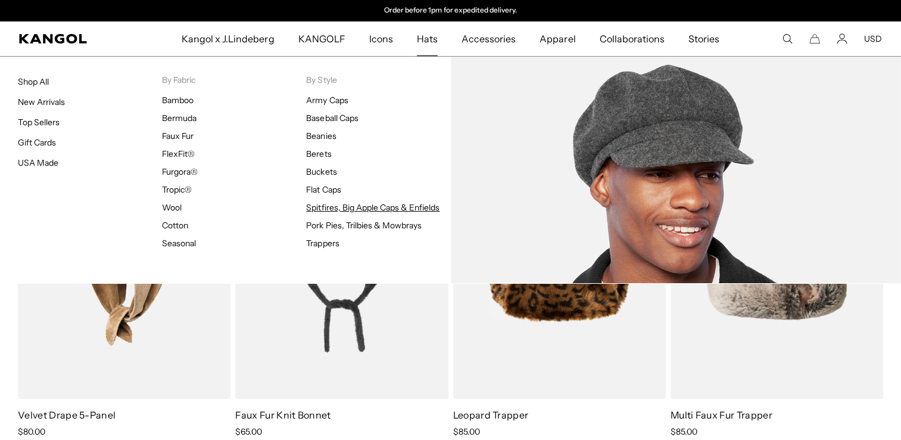
click at [386, 203] on link "Spitfires, Big Apple Caps & Enfields" at bounding box center [372, 207] width 133 height 11
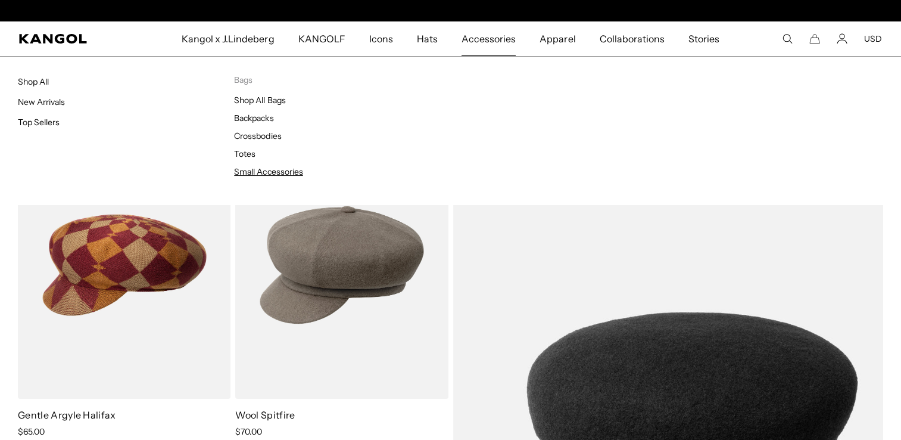
scroll to position [0, 245]
click at [272, 170] on link "Small Accessories" at bounding box center [268, 171] width 69 height 11
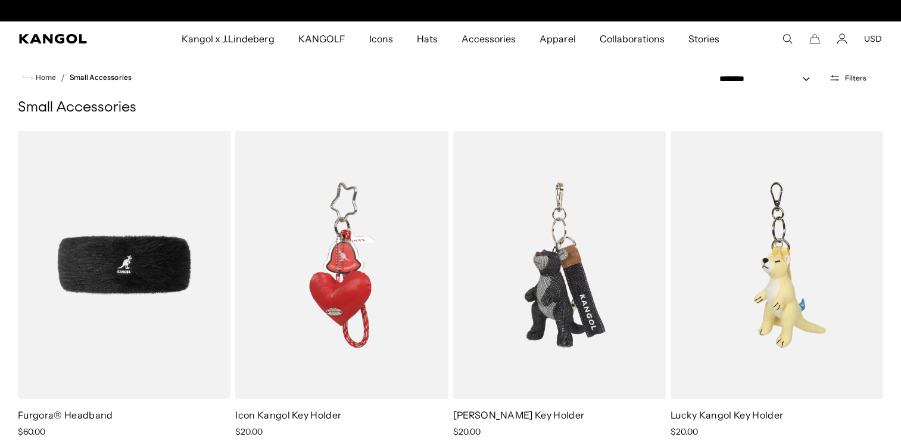
scroll to position [0, 245]
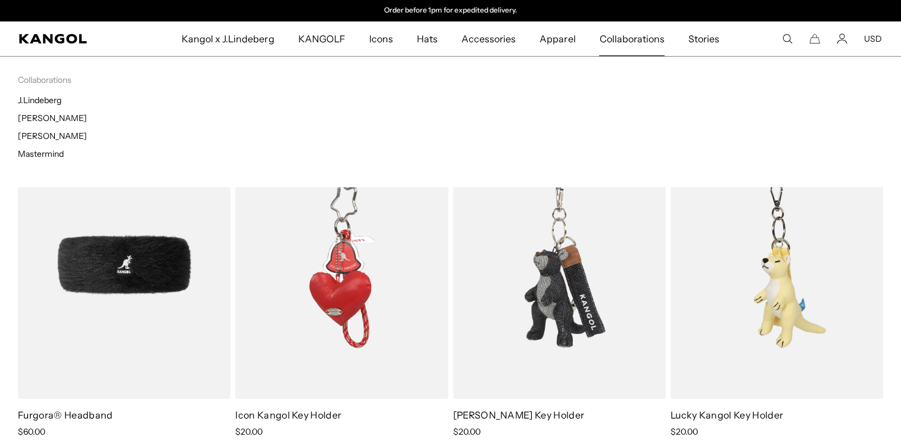
click at [629, 33] on span "Collaborations" at bounding box center [631, 38] width 65 height 35
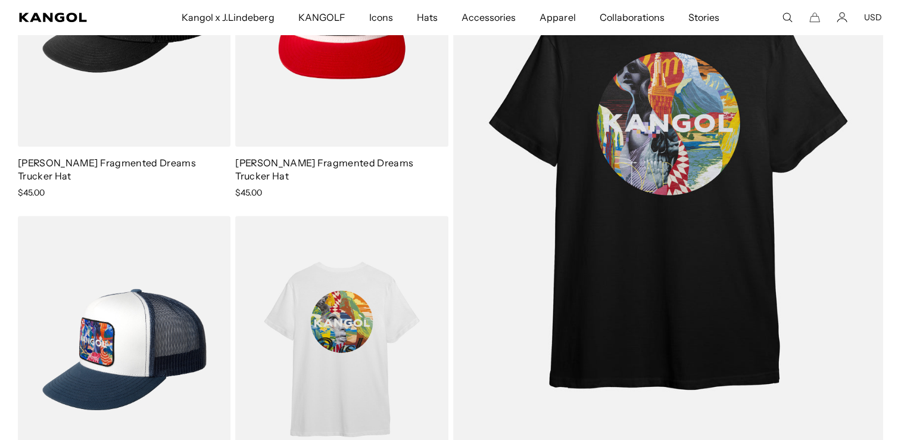
scroll to position [1013, 0]
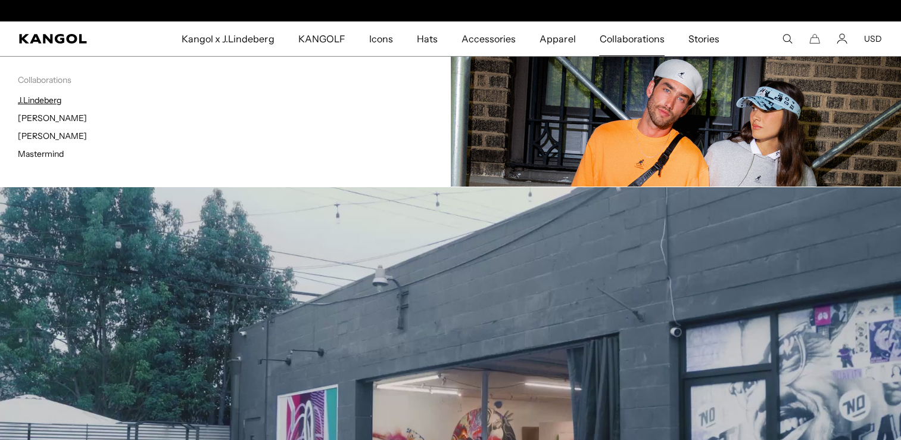
click at [40, 98] on link "J.Lindeberg" at bounding box center [39, 100] width 43 height 11
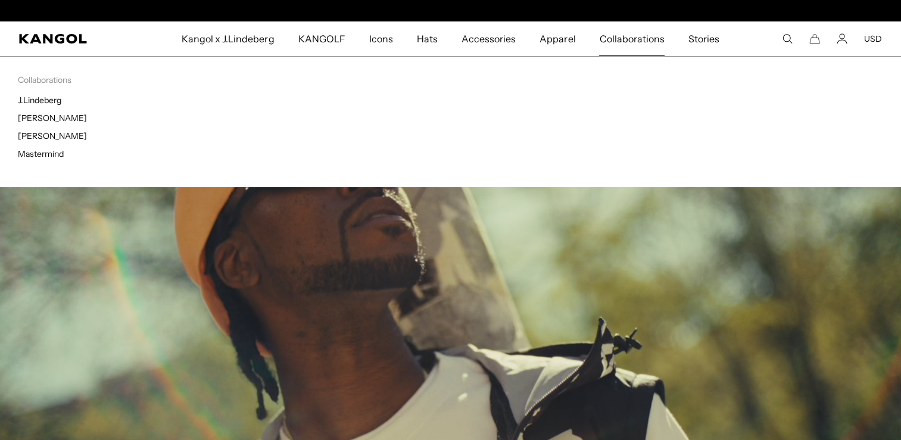
scroll to position [0, 245]
click at [66, 114] on link "[PERSON_NAME]" at bounding box center [52, 118] width 69 height 11
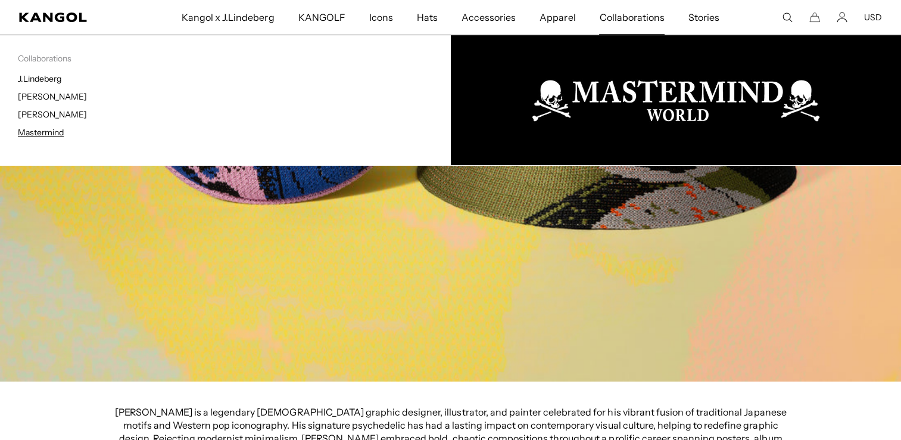
click at [49, 129] on link "Mastermind" at bounding box center [41, 132] width 46 height 11
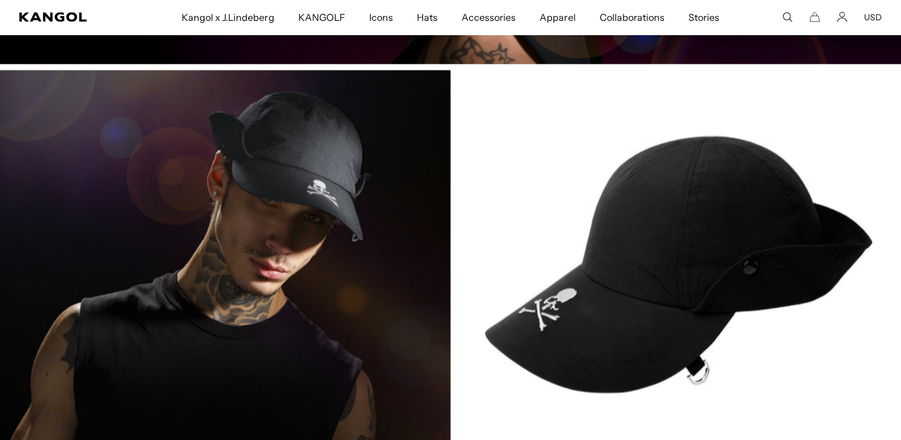
click at [667, 270] on img at bounding box center [450, 264] width 901 height 388
drag, startPoint x: 300, startPoint y: 238, endPoint x: 314, endPoint y: 258, distance: 24.3
click at [300, 239] on img at bounding box center [450, 264] width 901 height 388
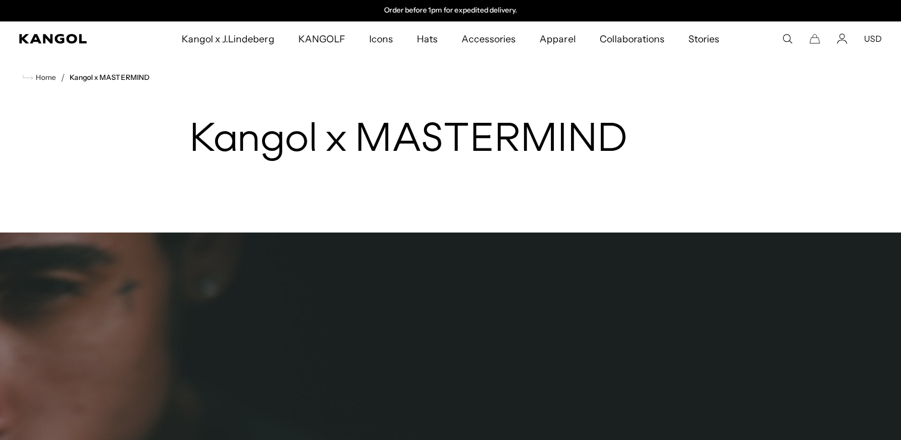
click at [110, 72] on ul "Home / Kangol x MASTERMIND" at bounding box center [451, 77] width 866 height 14
click at [110, 75] on link "Kangol x MASTERMIND" at bounding box center [110, 77] width 80 height 8
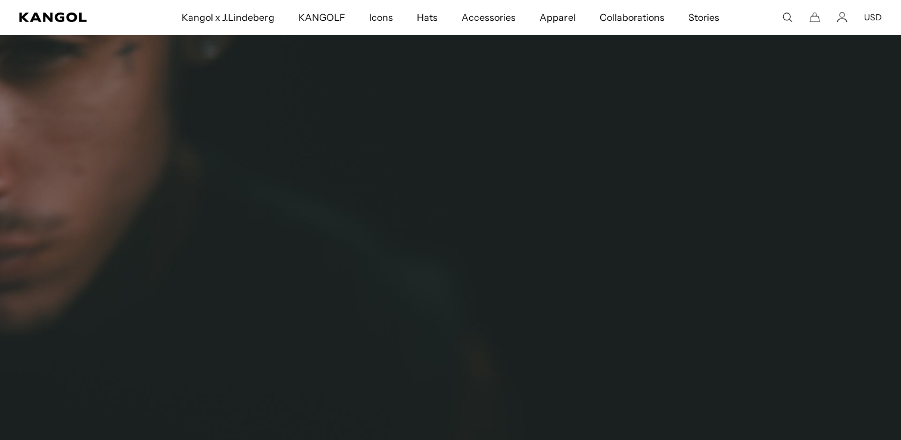
scroll to position [0, 245]
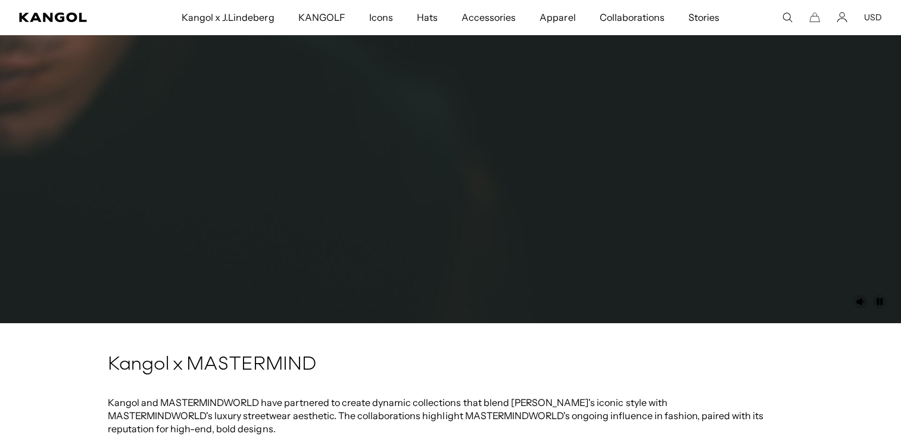
click at [348, 274] on video at bounding box center [450, 69] width 901 height 508
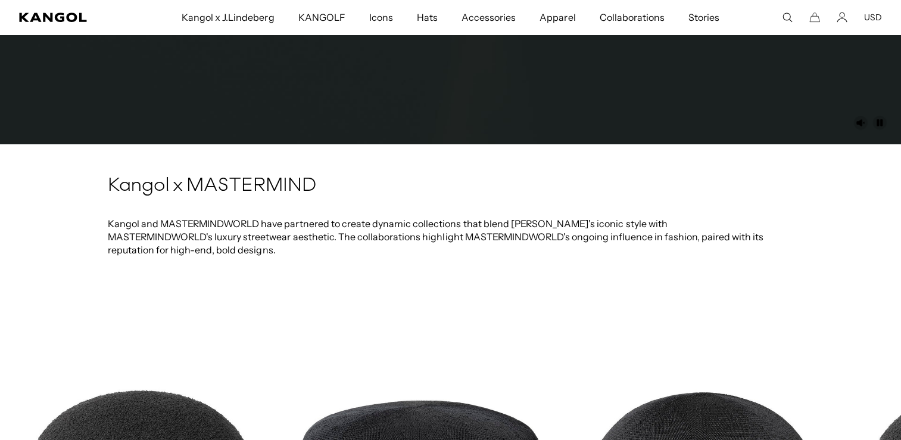
click at [343, 238] on p "Kangol and MASTERMINDWORLD have partnered to create dynamic collections that bl…" at bounding box center [451, 236] width 686 height 39
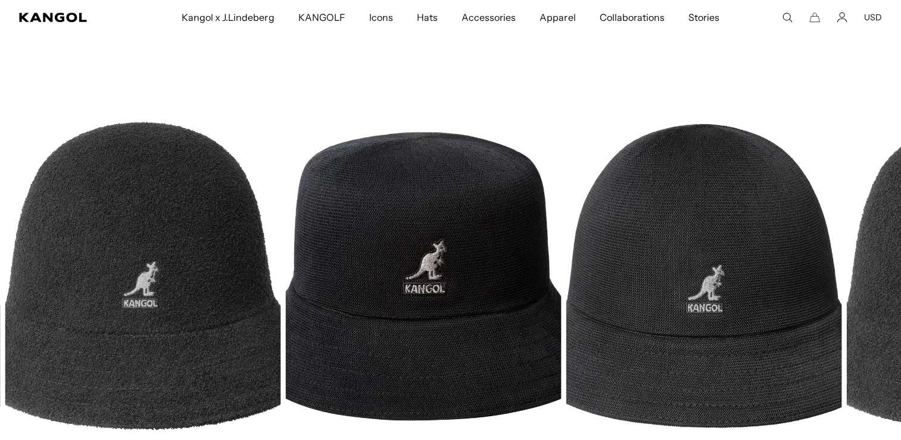
scroll to position [953, 0]
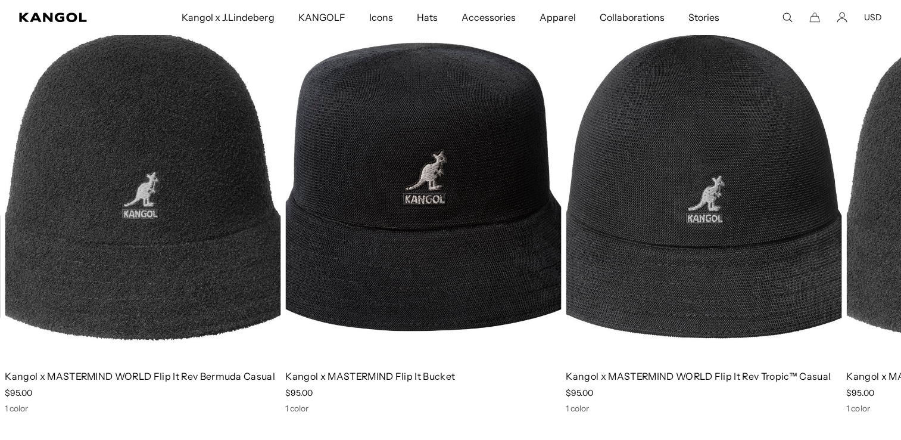
click at [343, 241] on img "2 of 3" at bounding box center [423, 186] width 276 height 346
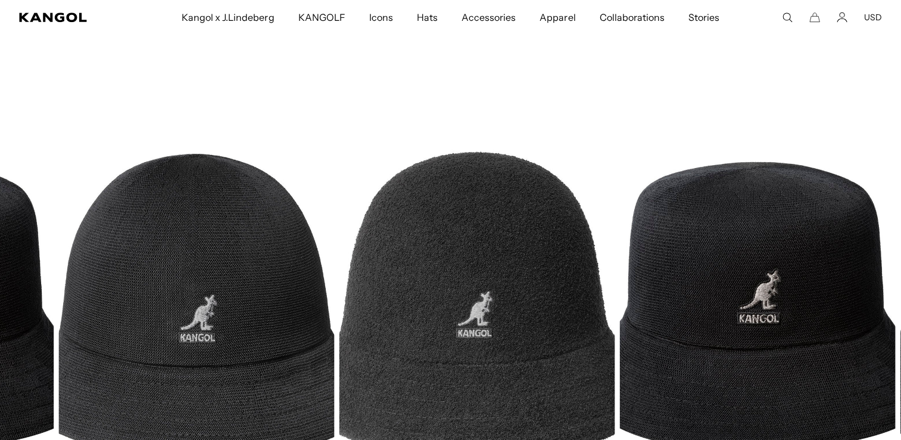
drag, startPoint x: 792, startPoint y: 272, endPoint x: 285, endPoint y: 269, distance: 507.5
click at [285, 269] on img "3 of 3" at bounding box center [196, 305] width 276 height 346
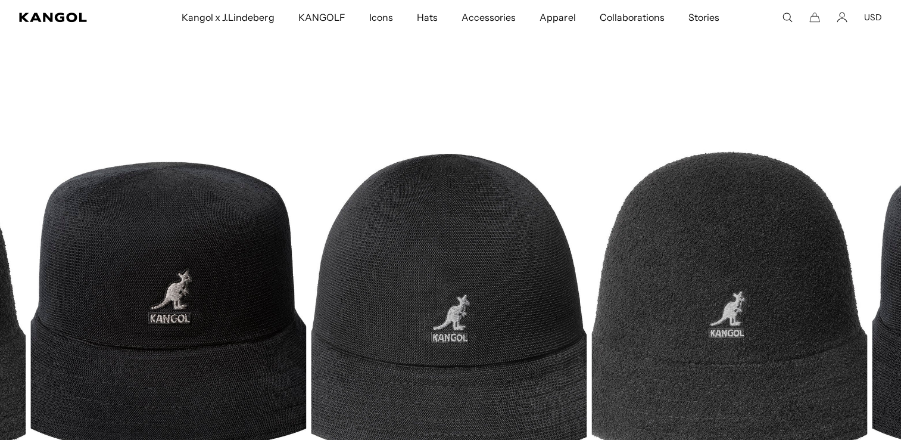
drag, startPoint x: 632, startPoint y: 283, endPoint x: 44, endPoint y: 252, distance: 588.8
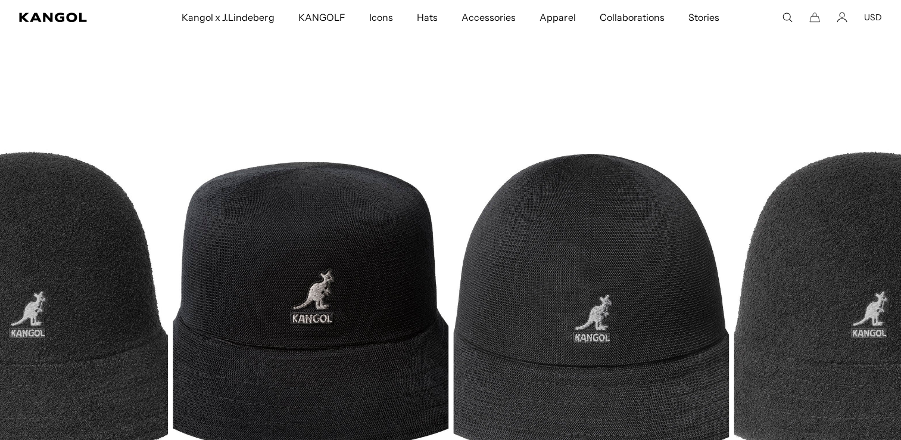
drag, startPoint x: 671, startPoint y: 265, endPoint x: -2, endPoint y: 264, distance: 673.7
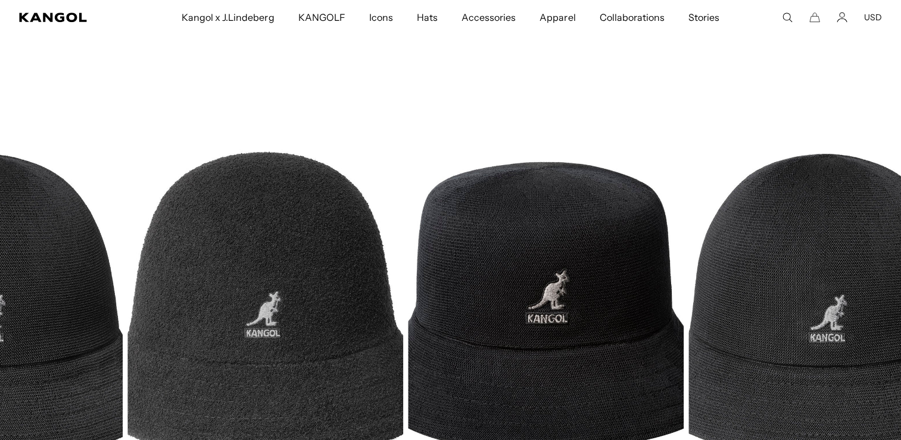
drag, startPoint x: 750, startPoint y: 297, endPoint x: 31, endPoint y: 247, distance: 720.8
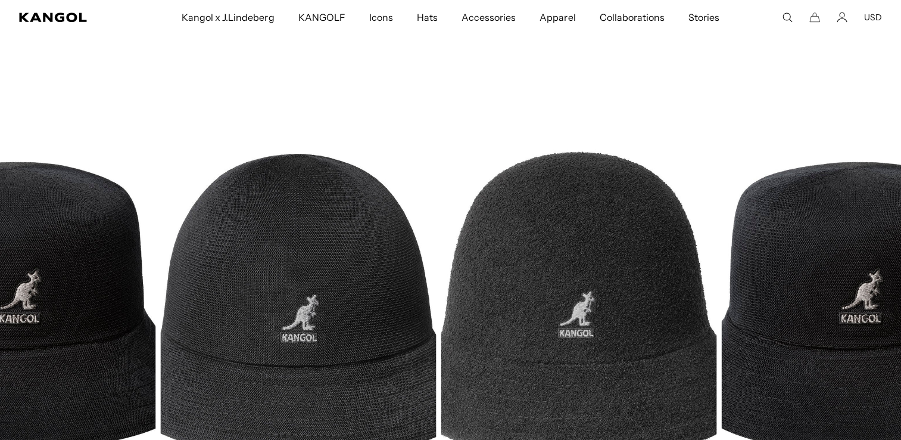
scroll to position [0, 0]
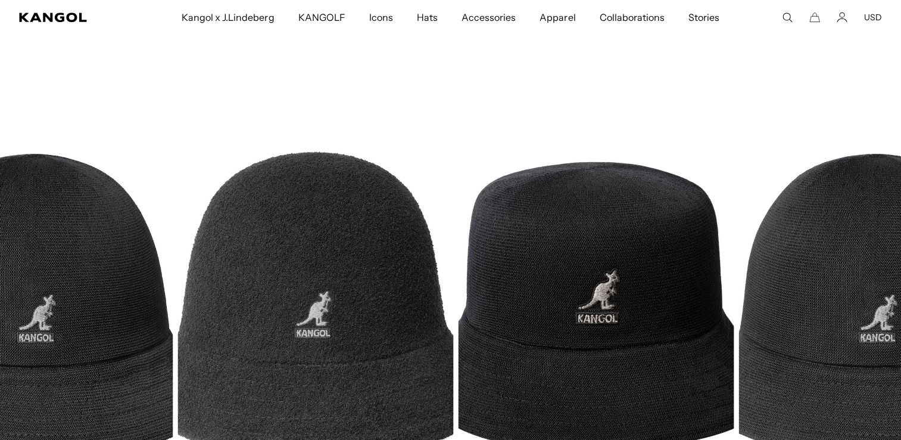
drag, startPoint x: 777, startPoint y: 262, endPoint x: 94, endPoint y: 192, distance: 686.8
click at [0, 0] on img "3 of 3" at bounding box center [0, 0] width 0 height 0
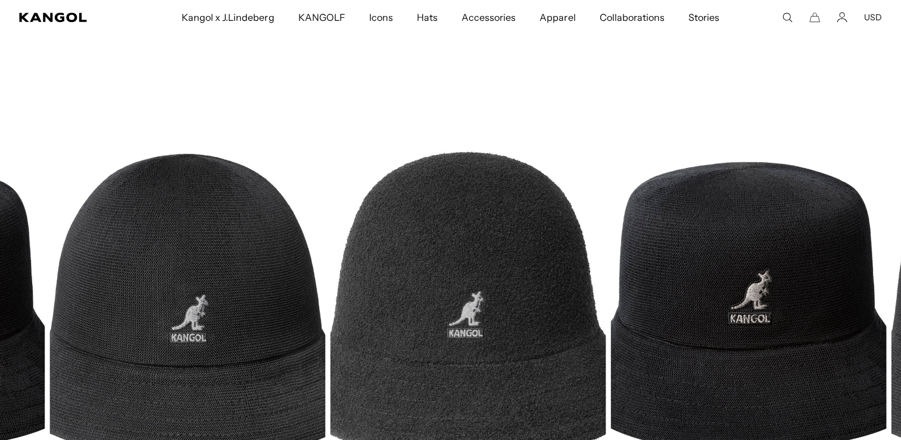
drag, startPoint x: 767, startPoint y: 238, endPoint x: 68, endPoint y: 228, distance: 699.4
click at [69, 228] on img "3 of 3" at bounding box center [187, 305] width 276 height 346
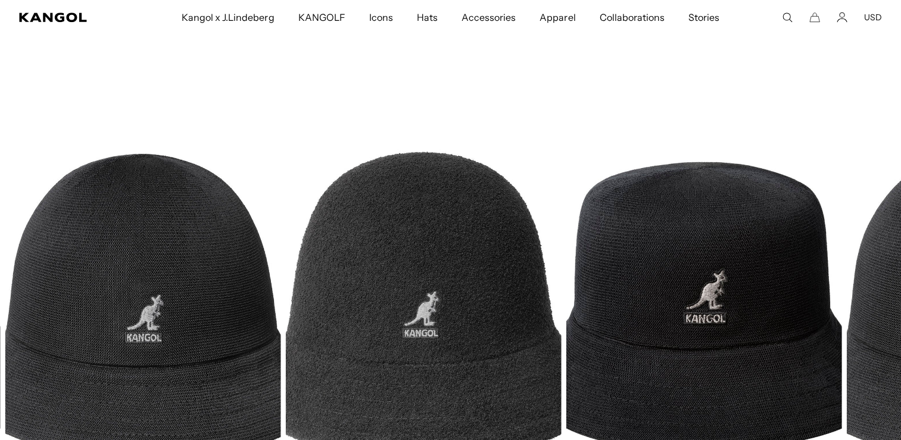
scroll to position [0, 245]
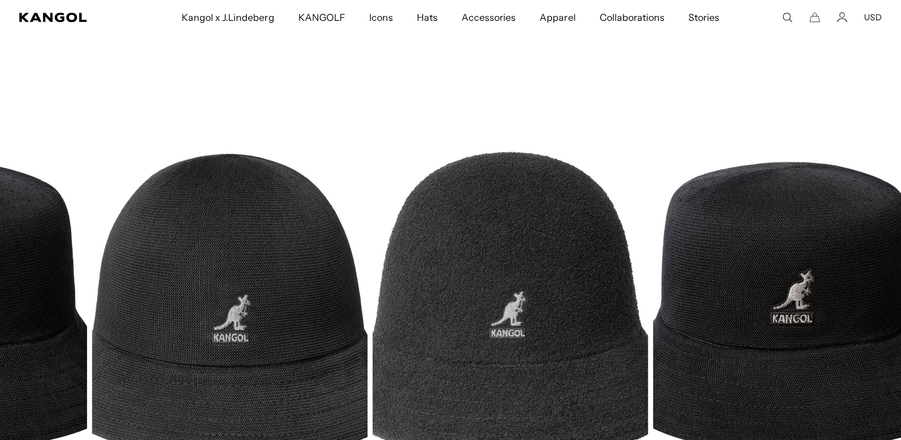
drag, startPoint x: 863, startPoint y: 284, endPoint x: 11, endPoint y: 285, distance: 851.9
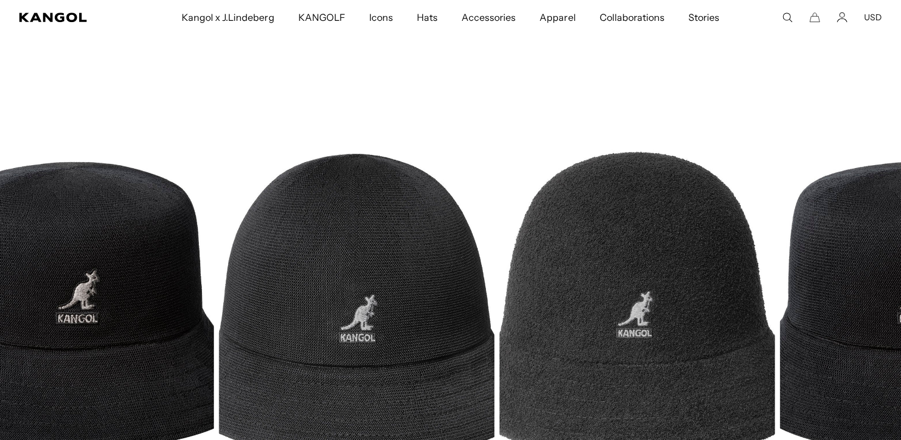
drag, startPoint x: 720, startPoint y: 298, endPoint x: 119, endPoint y: 248, distance: 602.6
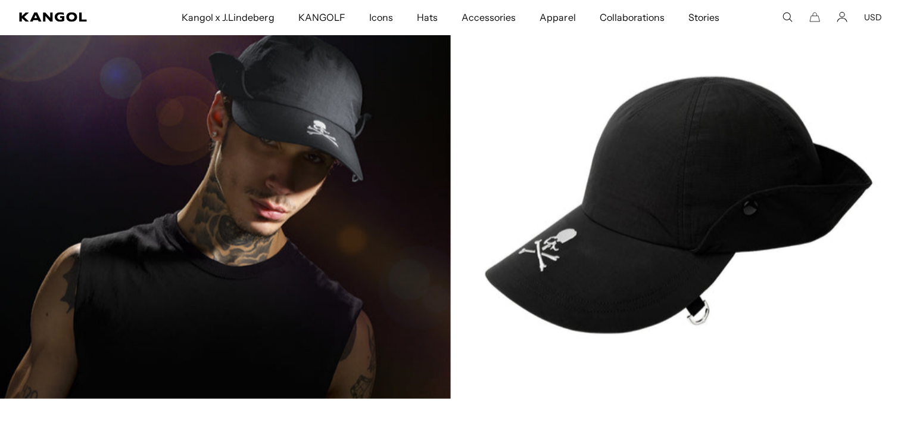
scroll to position [0, 0]
click at [282, 195] on img at bounding box center [450, 205] width 901 height 388
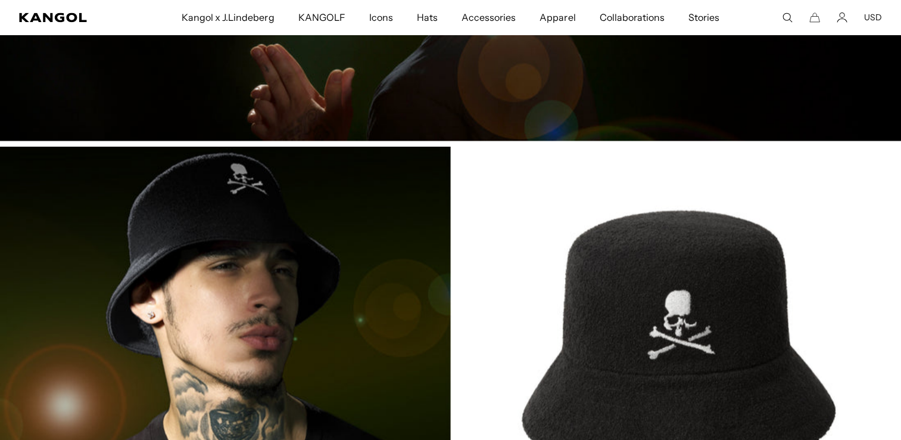
scroll to position [1787, 0]
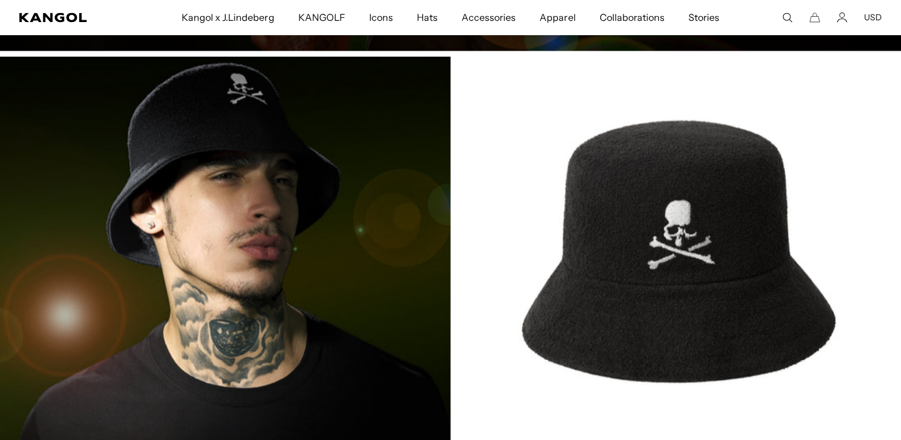
click at [689, 295] on img at bounding box center [450, 251] width 901 height 388
click at [185, 235] on img at bounding box center [450, 251] width 901 height 388
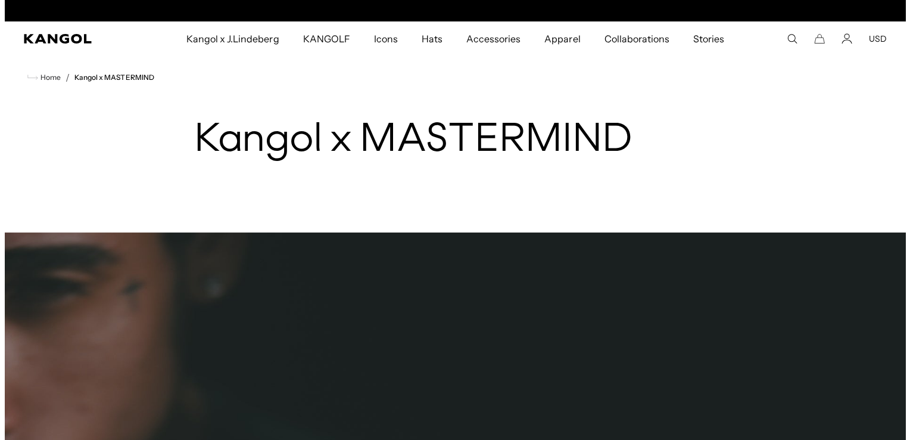
scroll to position [0, 245]
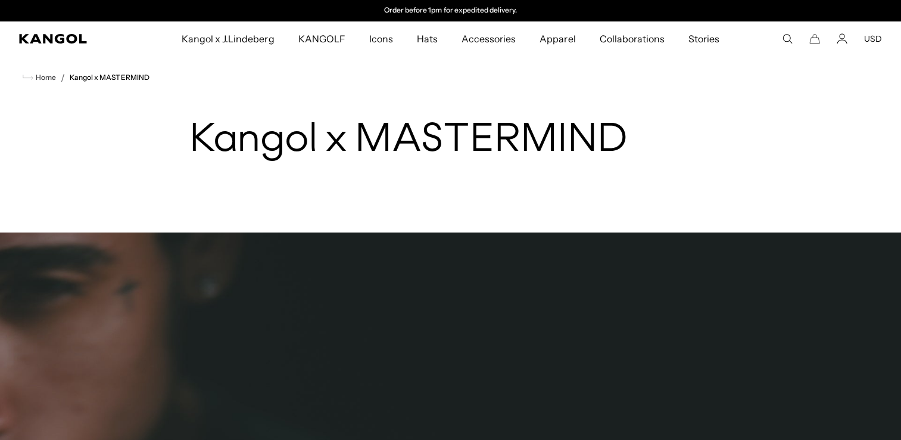
click at [787, 35] on icon "Search here" at bounding box center [787, 38] width 11 height 11
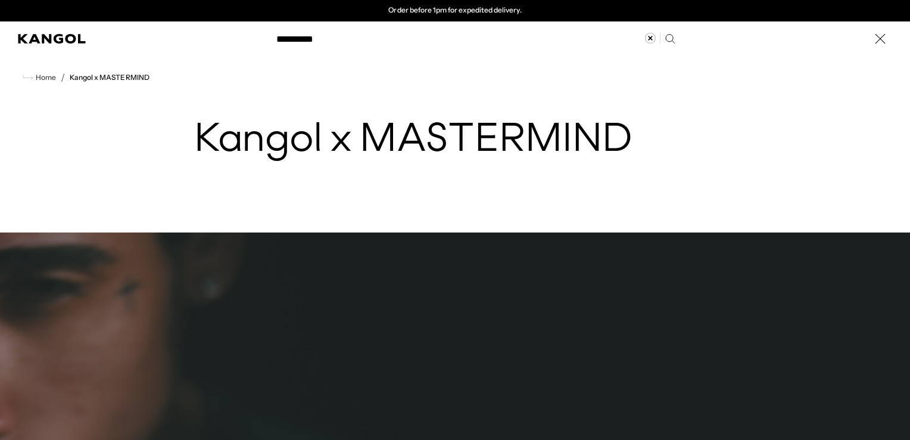
type input "**********"
